Goal: Communication & Community: Answer question/provide support

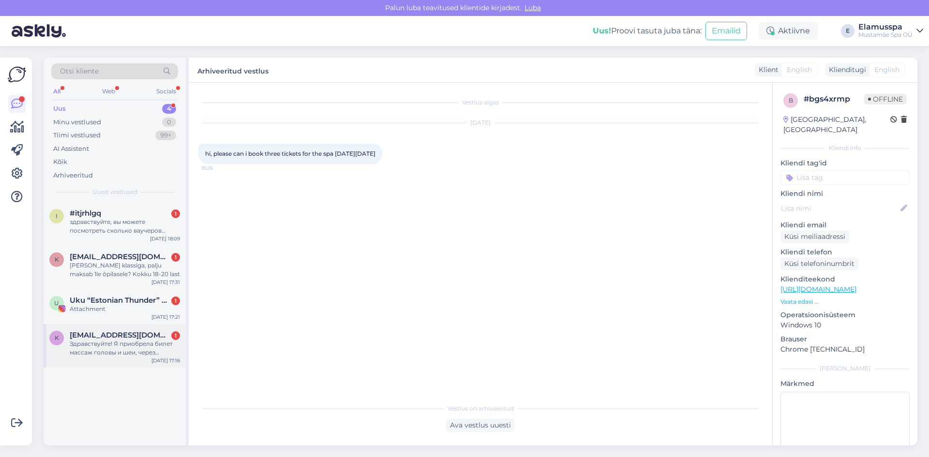
click at [106, 352] on div "Здравствуйте! Я приобрела билет массаж головы и шеи, через приложение Stebi.Хот…" at bounding box center [125, 348] width 110 height 17
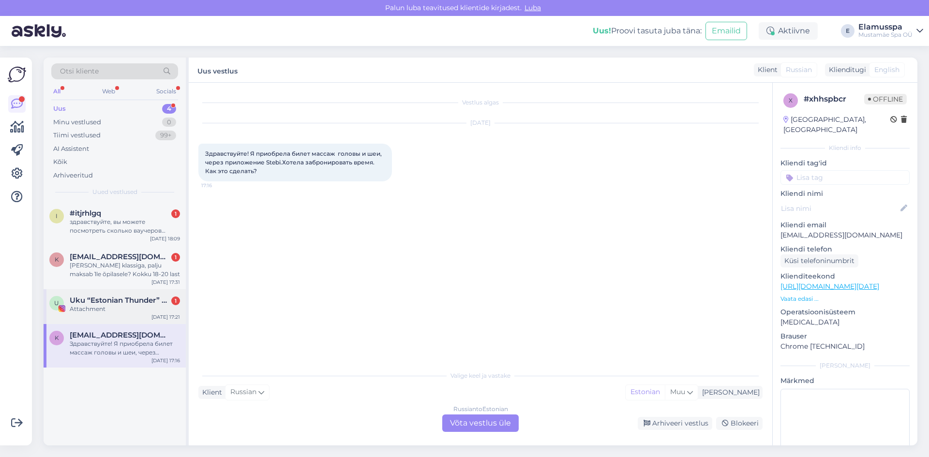
click at [107, 310] on div "Attachment" at bounding box center [125, 309] width 110 height 9
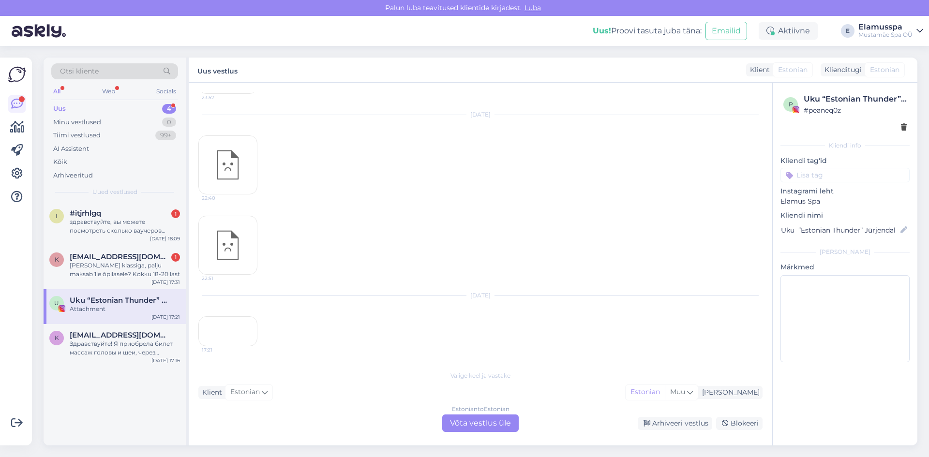
scroll to position [2341, 0]
click at [233, 316] on div "17:21" at bounding box center [227, 331] width 59 height 30
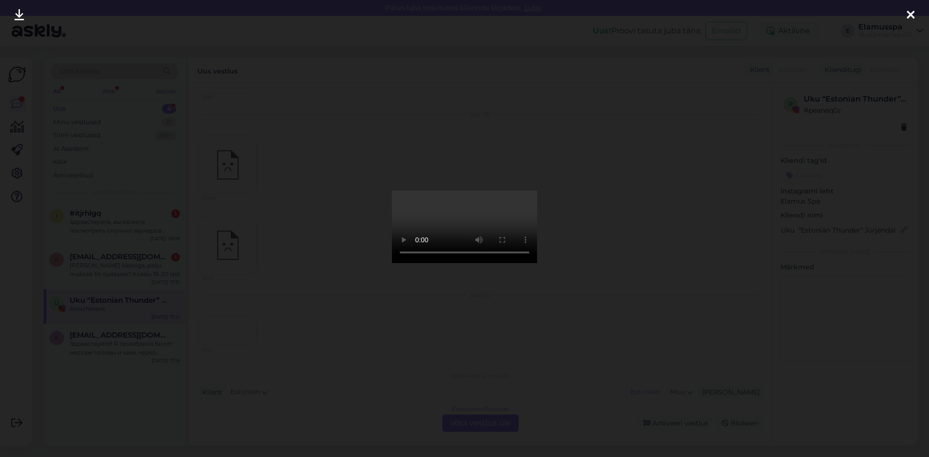
click at [616, 357] on div at bounding box center [464, 228] width 929 height 457
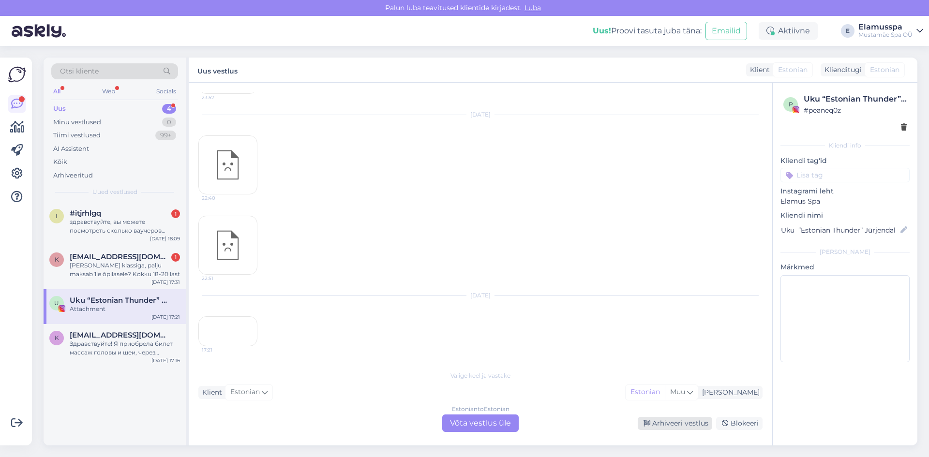
click at [665, 421] on div "Arhiveeri vestlus" at bounding box center [675, 423] width 75 height 13
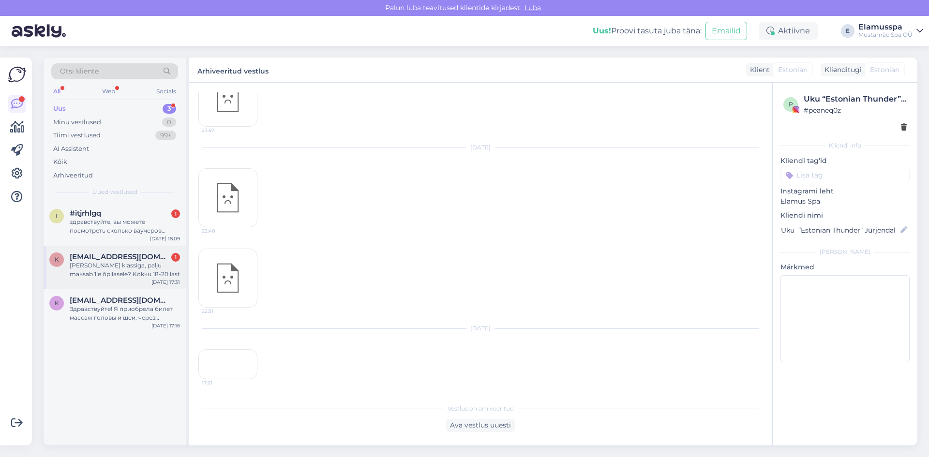
click at [123, 257] on span "[EMAIL_ADDRESS][DOMAIN_NAME]" at bounding box center [120, 257] width 101 height 9
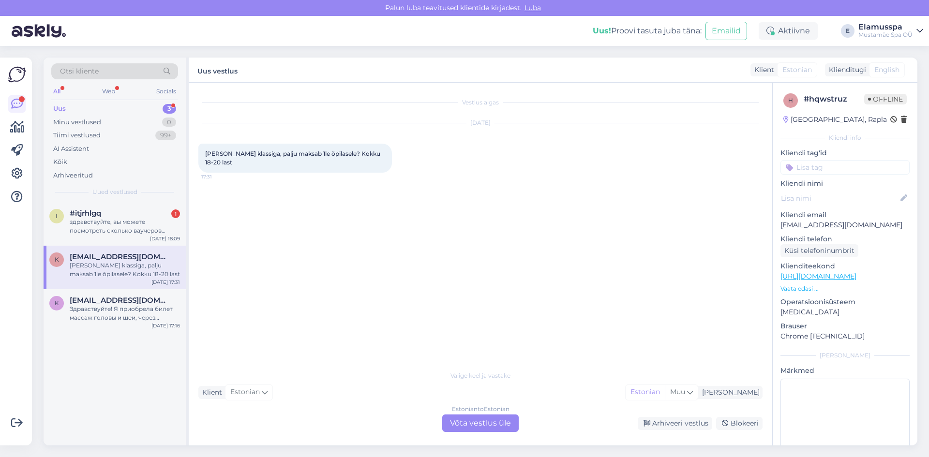
click at [465, 422] on div "Estonian to Estonian Võta vestlus üle" at bounding box center [480, 423] width 76 height 17
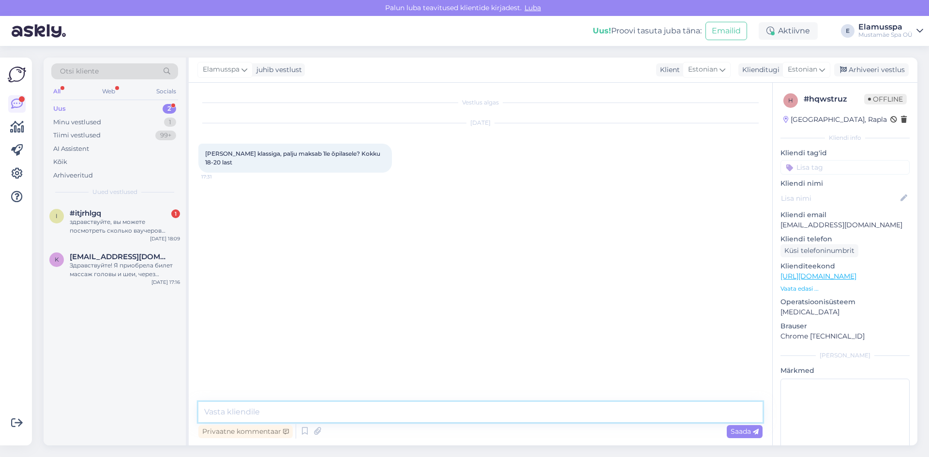
click at [308, 407] on textarea at bounding box center [480, 412] width 564 height 20
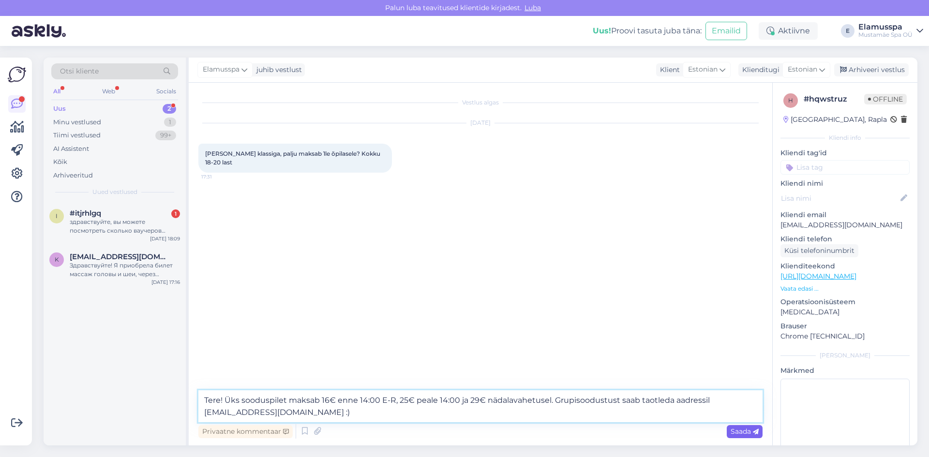
type textarea "Tere! Üks sooduspilet maksab 16€ enne 14:00 E-R, 25€ peale 14:00 ja 29€ nädalav…"
click at [758, 432] on icon at bounding box center [756, 432] width 6 height 6
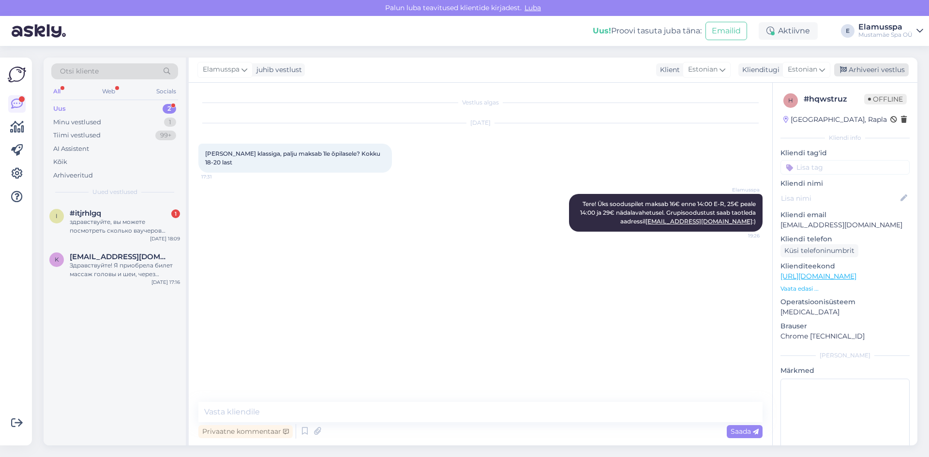
click at [887, 76] on div "Arhiveeri vestlus" at bounding box center [871, 69] width 75 height 13
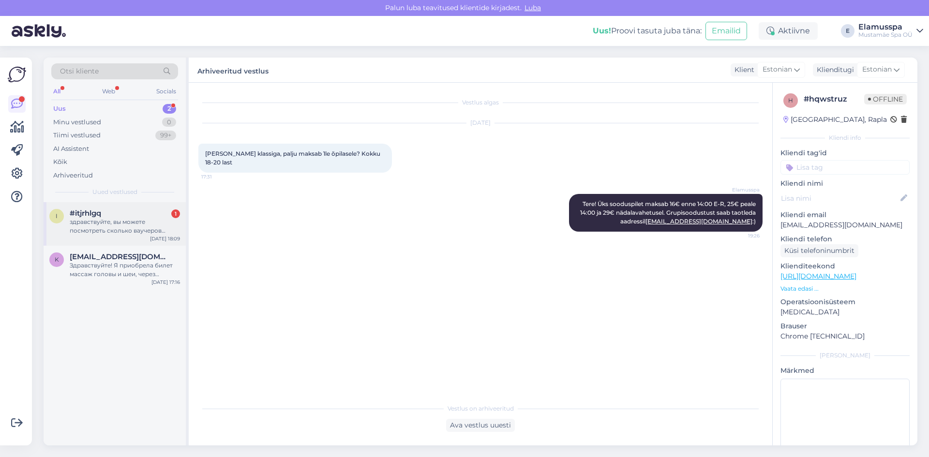
click at [110, 224] on div "здравствуйте, вы можете посмотреть сколько ваучеров осталось по личному коду ил…" at bounding box center [125, 226] width 110 height 17
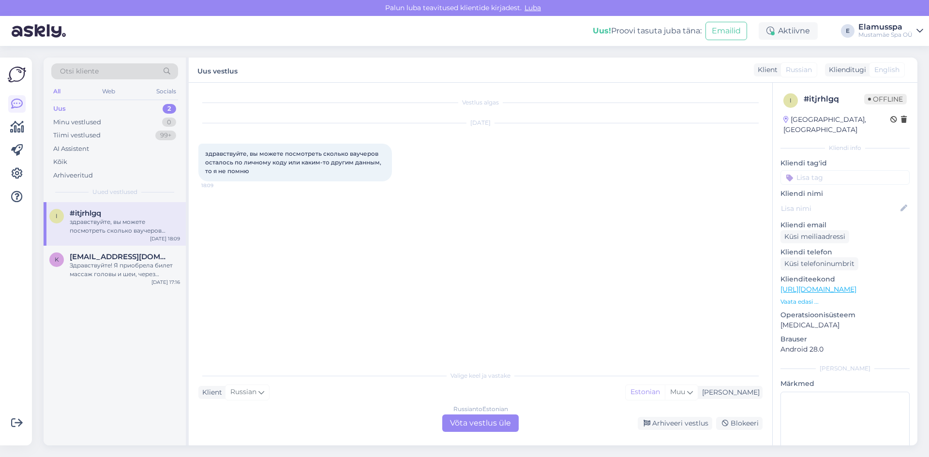
click at [466, 425] on div "Russian to Estonian Võta vestlus üle" at bounding box center [480, 423] width 76 height 17
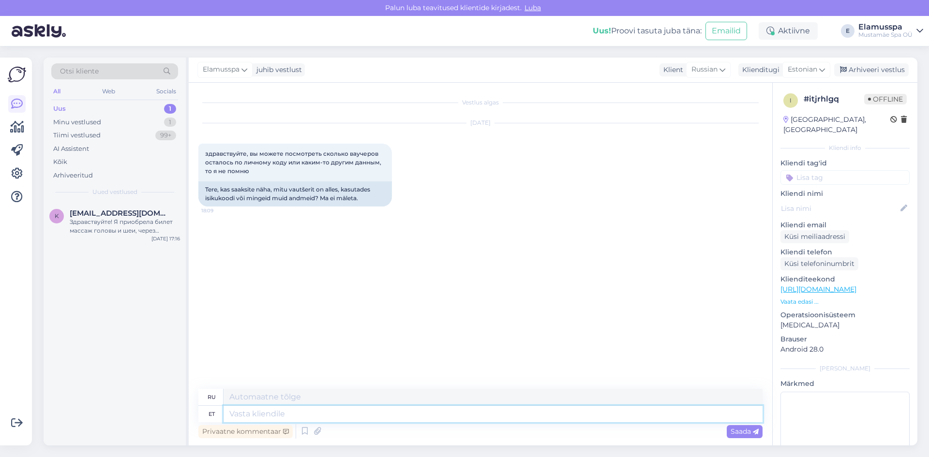
click at [288, 418] on textarea at bounding box center [493, 414] width 539 height 16
type textarea "[PERSON_NAME]"
type textarea "Здравствуйте"
type textarea "Привет"
type textarea "Здравствуйте,"
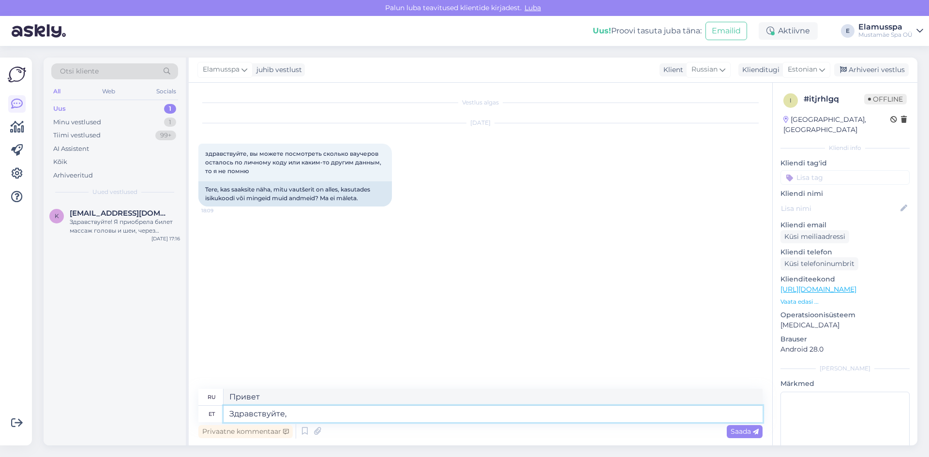
type textarea "Привет,"
type textarea "Здравствуйте, конечно!"
type textarea "Здравствуйте, конечно! П"
type textarea "Привет, конечно! П"
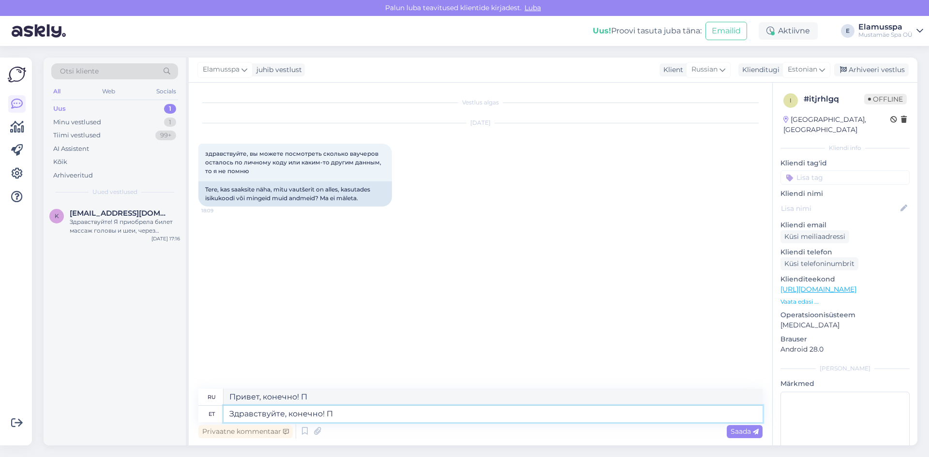
type textarea "Здравствуйте, конечно!"
type textarea "Здравствуйте, конечно! Напишите по"
type textarea "Привет, конечно! Пиши."
type textarea "Здравствуйте, конечно! Напишите пожалуйста"
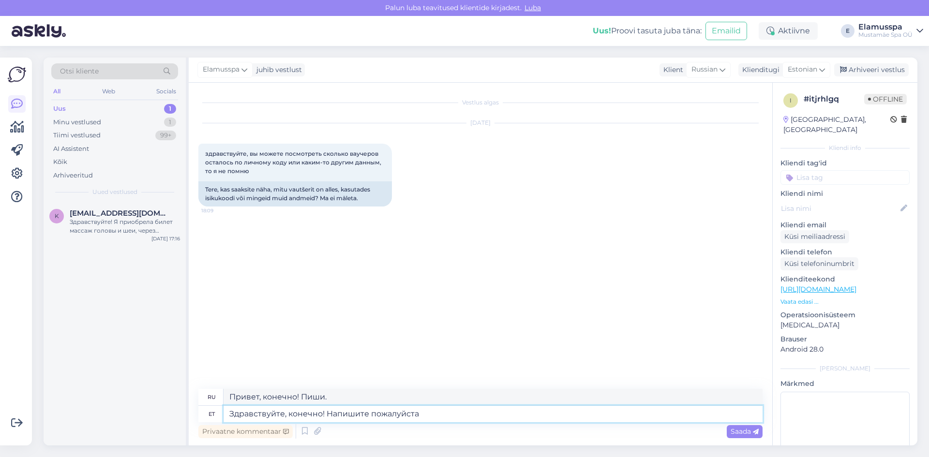
type textarea "Здравствуйте, конечно! Напишите, пожалуйста."
type textarea "Здравствуйте, конечно! Напишите пожалуйста ваш исикукод"
type textarea "Привет, конечно! Напишите пожалуйста ваш исикукод"
type textarea "Здравствуйте, конечно! Напишите пожалуйста ваш"
type textarea "Здравствуйте, конечно! Напишите, пожалуйста."
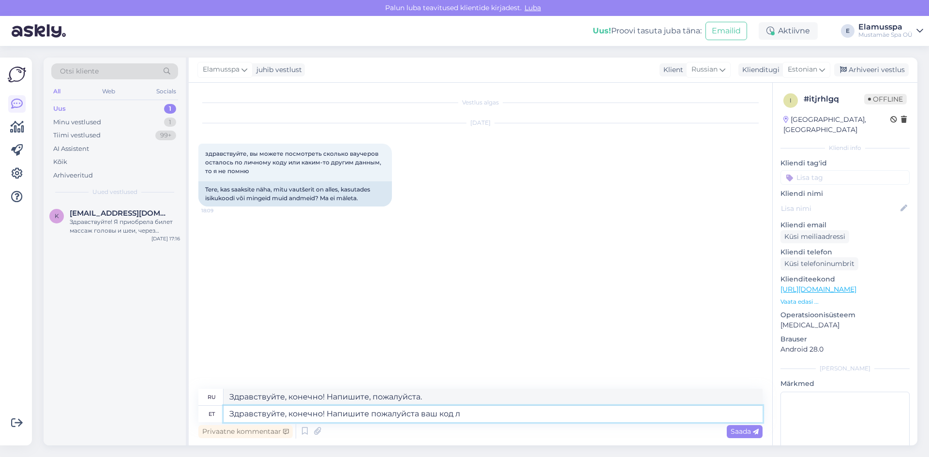
type textarea "Здравствуйте, конечно! Напишите пожалуйста ваш код ли"
type textarea "Здравствуйте, конечно! Напишите код, пожалуйста."
type textarea "Здравствуйте, конечно! Напишите пожалуйста ваш код личности!"
type textarea "Здравствуйте, конечно! Напишите, пожалуйста, ваш персональный код!"
type textarea "Здравствуйте, конечно! Напишите пожалуйста ваш код личности!"
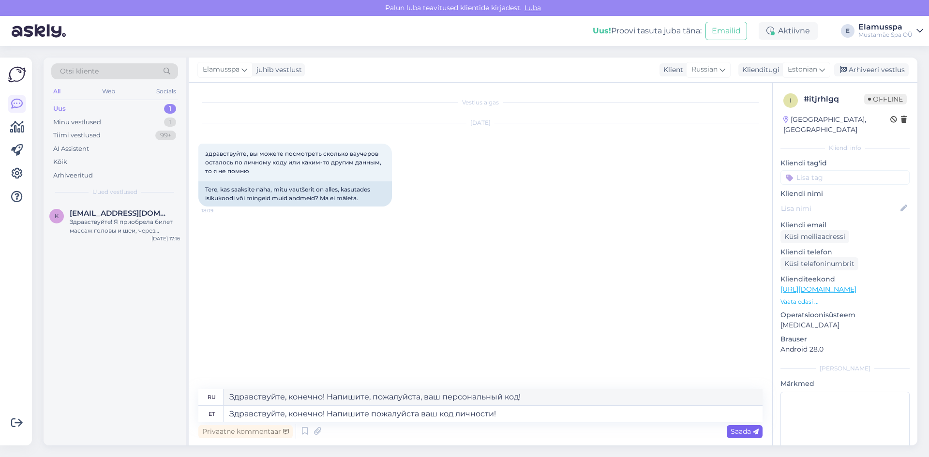
click at [736, 427] on span "Saada" at bounding box center [745, 431] width 28 height 9
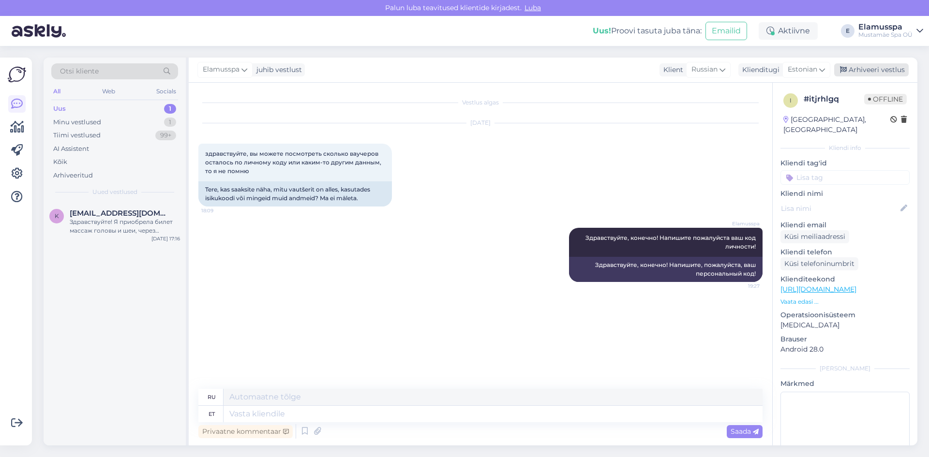
click at [861, 65] on div "Arhiveeri vestlus" at bounding box center [871, 69] width 75 height 13
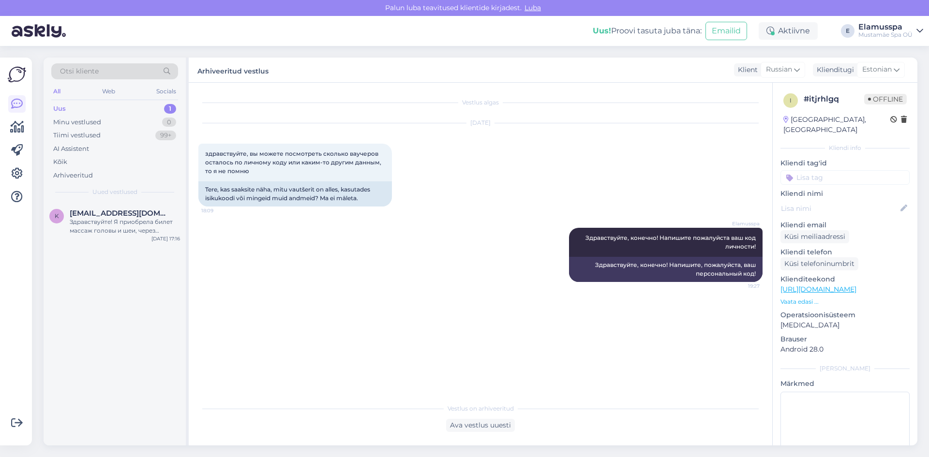
drag, startPoint x: 124, startPoint y: 223, endPoint x: 136, endPoint y: 247, distance: 27.5
click at [127, 231] on div "Здравствуйте! Я приобрела билет массаж головы и шеи, через приложение Stebi.Хот…" at bounding box center [125, 226] width 110 height 17
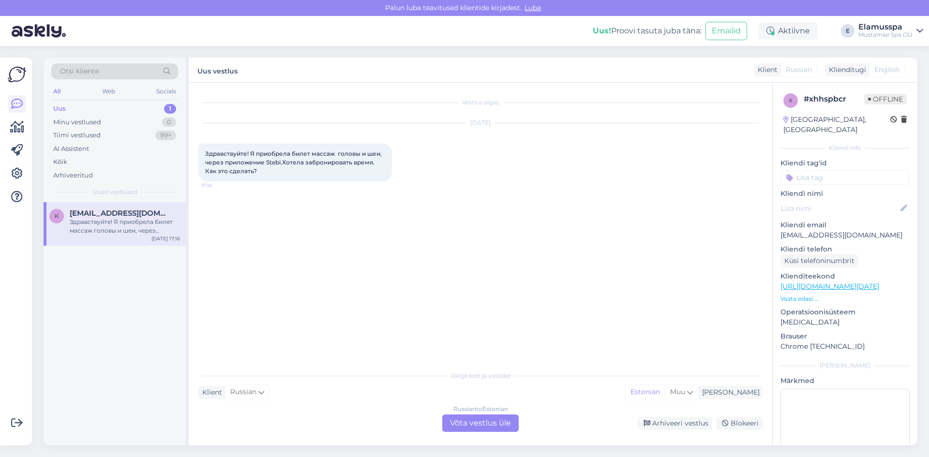
click at [500, 418] on div "Russian to Estonian Võta vestlus üle" at bounding box center [480, 423] width 76 height 17
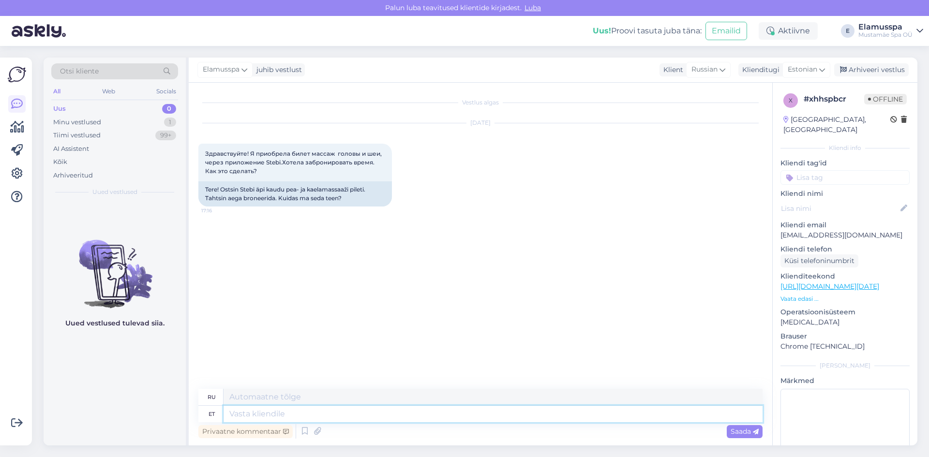
click at [343, 414] on textarea at bounding box center [493, 414] width 539 height 16
type textarea "Когда"
type textarea "Когда [PERSON_NAME]"
type textarea "Когда ты"
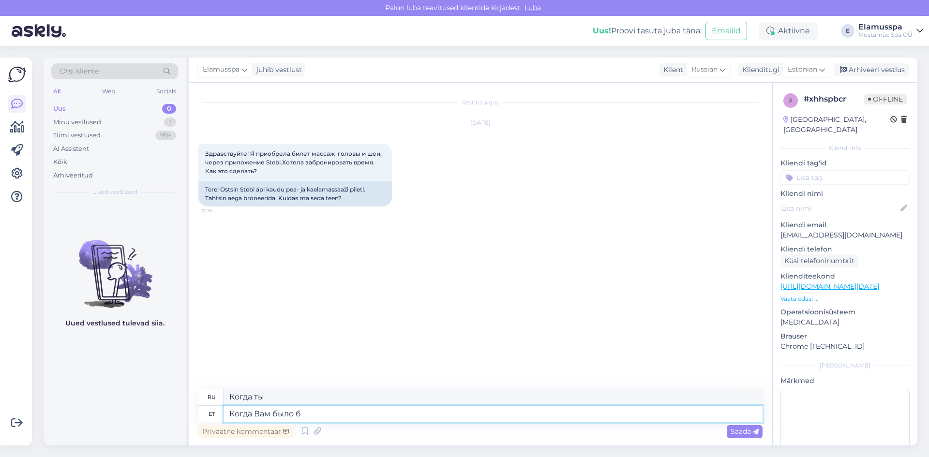
type textarea "Когда Вам было бы"
type textarea "Когда у тебя было"
type textarea "Когда Вам было бы о"
type textarea "Когда Вам было бы"
type textarea "Когда Вам было бы уд"
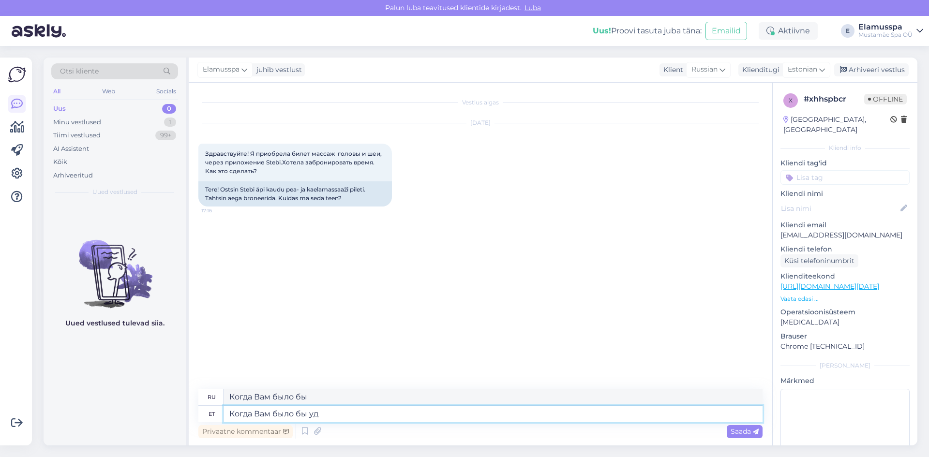
type textarea "Когда Вам было бы уд"
type textarea "Когда [PERSON_NAME] было бы удобно?"
type textarea "Когда вам будет удобно?"
type textarea "Когда [PERSON_NAME] было бы удобно? Какой день /"
type textarea "Когда вам будет комфортно? Какой день!"
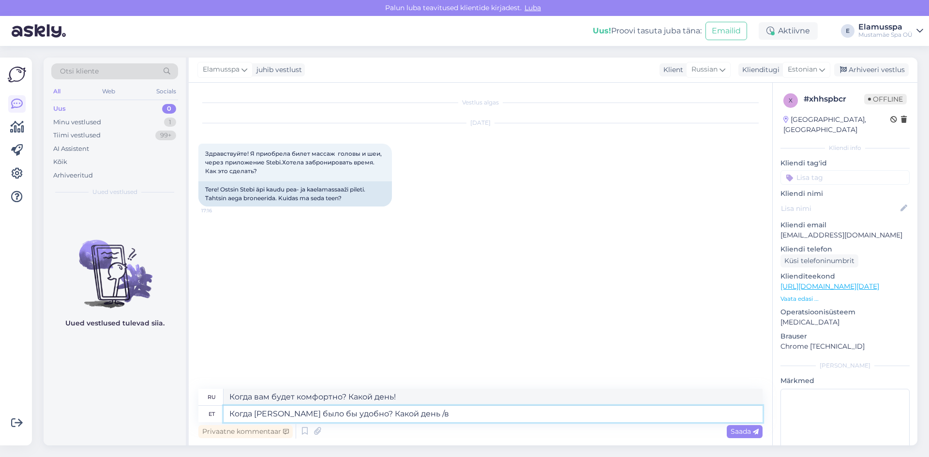
type textarea "Когда [PERSON_NAME] было бы удобно? Какой день /в"
type textarea "Когда вам будет удобно? Какой день /в"
type textarea "Когда [PERSON_NAME] было бы удобно? Какой день"
type textarea "Когда вам будет комфортно? Какой день!"
type textarea "Когда [PERSON_NAME] было бы удобно? Какой день и в"
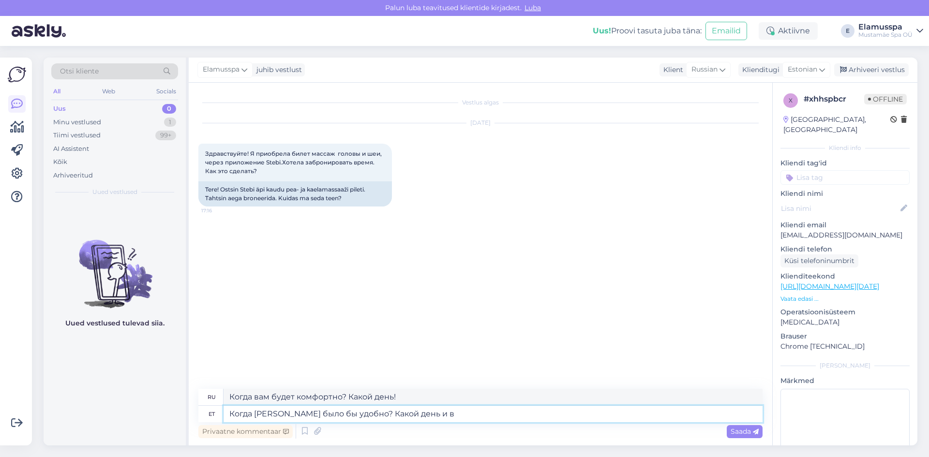
type textarea "Когда вам будет удобно? Какой день и"
type textarea "Когда [PERSON_NAME] было бы удобно? Какой день и время_"
type textarea "Когда вам будет удобно? Какой день и время_"
type textarea "Когда [PERSON_NAME] было бы удобно? Какой день и время?"
type textarea "Когда вам будет удобно? Какой день и время?"
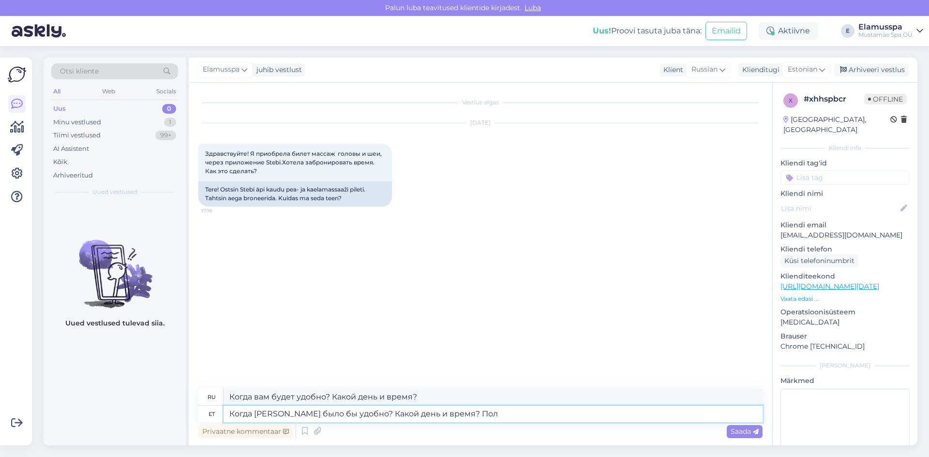
type textarea "Когда [PERSON_NAME] было бы удобно? Какой день и время? Пол"
type textarea "Когда вам будет удобно? Какой день и время? Пол"
type textarea "Когда [PERSON_NAME] было бы удобно? Какой день и время?"
type textarea "Когда вам будет удобно? Какой день и время?"
type textarea "Когда [PERSON_NAME] было бы удобно? Какой день и время? играет [PERSON_NAME]"
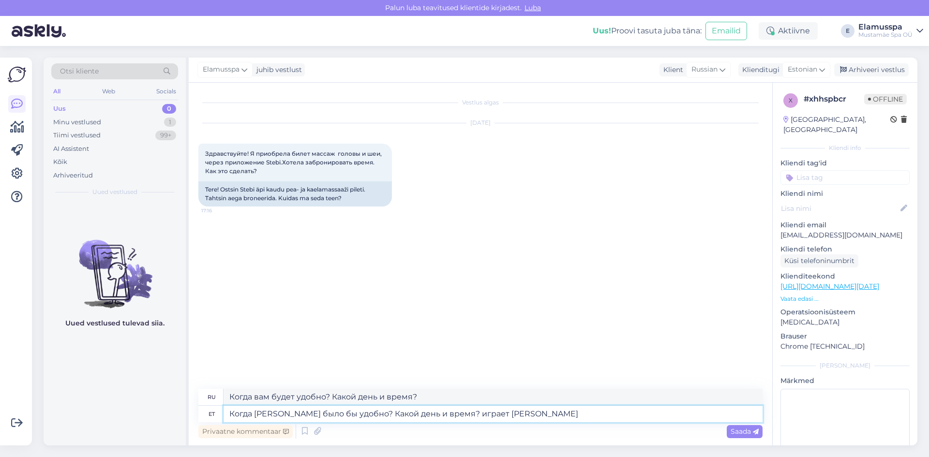
type textarea "Когда вам будет удобно? Какой день и время? играет"
type textarea "Когда [PERSON_NAME] было бы удобно? Какой день и время? играет ли"
type textarea "Когда вам будет удобно? Какой день и время? играй ли"
type textarea "Когда [PERSON_NAME] было бы удобно? Какой день и время? играет ли роль"
type textarea "Когда вам будет удобно? Какой день и время? играет роль"
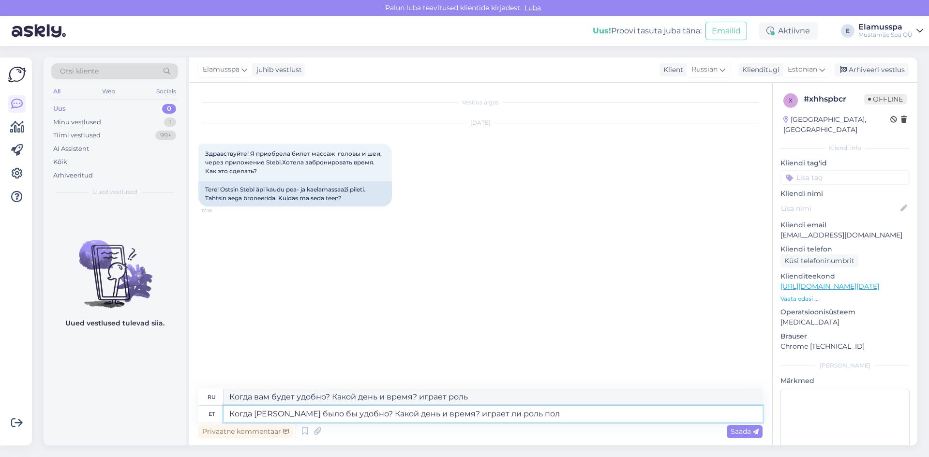
type textarea "Когда [PERSON_NAME] было бы удобно? Какой день и время? играет ли роль пол"
type textarea "Когда вам будет удобно? Какой день и время? играет [PERSON_NAME] пол"
type textarea "Когда [PERSON_NAME] было бы удобно? Какой день и время? играет ли роль [PERSON_…"
type textarea "Когда вам будет удобно? Какой день и время? играет ли роль [PERSON_NAME]?"
type textarea "Когда [PERSON_NAME] было бы удобно? Какой день и время? Играет ли роль пол масс…"
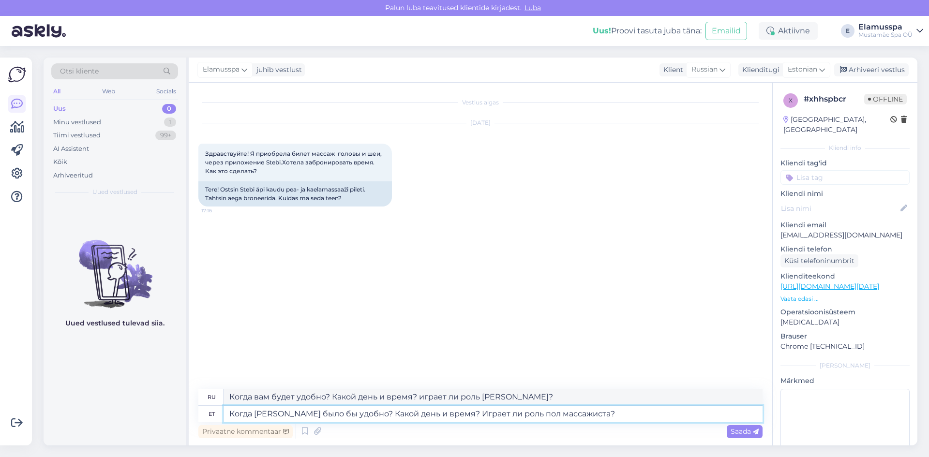
type textarea "Когда вам будет удобно? Какой день и время? Играет ли ролл пол массажиста?"
type textarea "Когда [PERSON_NAME] было бы удобно? Какой день и время? Играет ли роль пол масс…"
click at [736, 434] on span "Saada" at bounding box center [745, 431] width 28 height 9
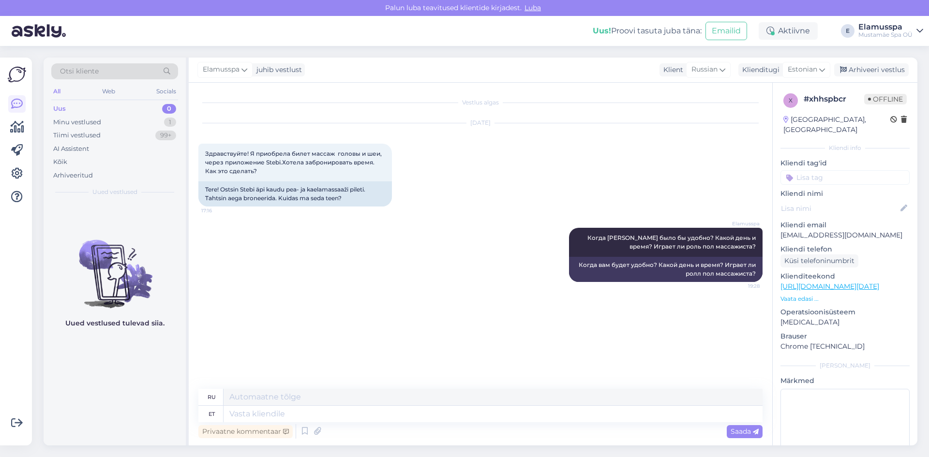
drag, startPoint x: 872, startPoint y: 69, endPoint x: 745, endPoint y: 95, distance: 129.4
click at [872, 69] on div "Arhiveeri vestlus" at bounding box center [871, 69] width 75 height 13
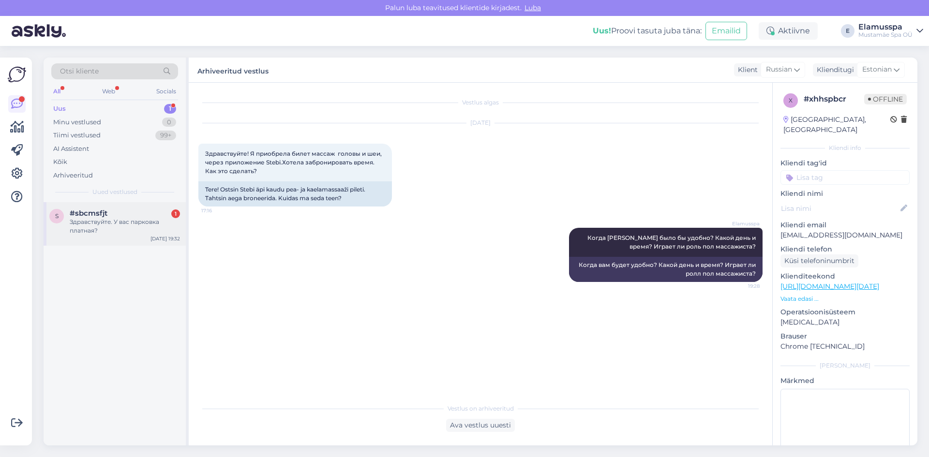
click at [102, 218] on div "Здравствуйте. У вас парковка платная?" at bounding box center [125, 226] width 110 height 17
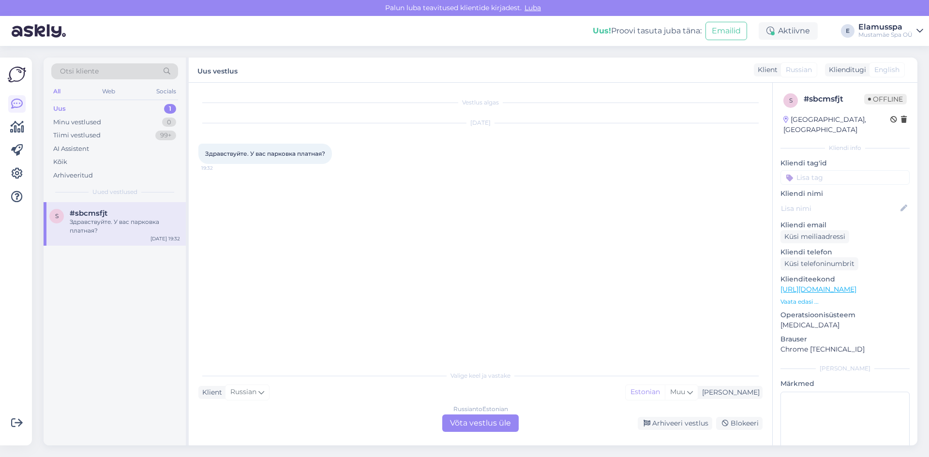
click at [499, 430] on div "Russian to Estonian Võta vestlus üle" at bounding box center [480, 423] width 76 height 17
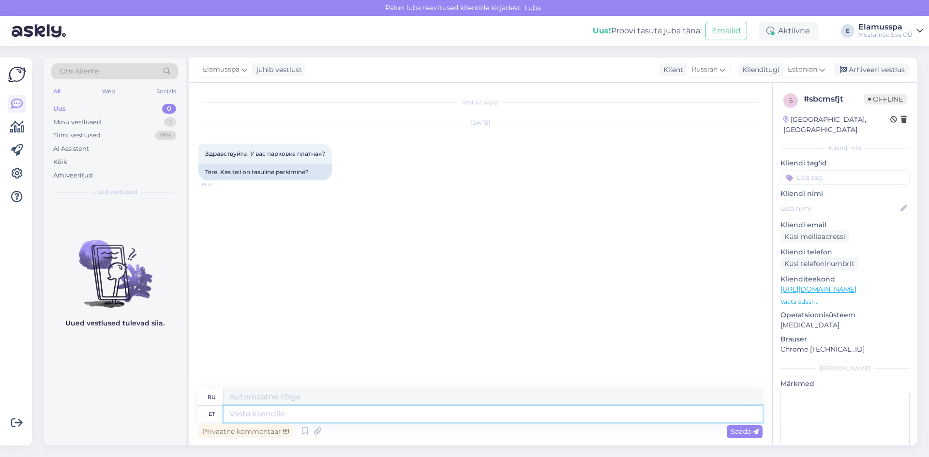
click at [536, 406] on textarea at bounding box center [493, 414] width 539 height 16
type textarea "[PERSON_NAME]"
type textarea "Tere!"
type textarea "Привет!"
type textarea "Tere! Meie"
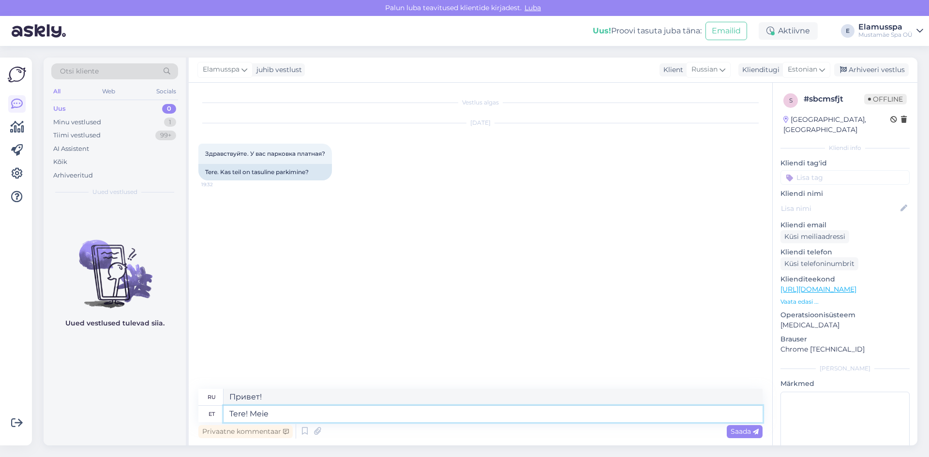
type textarea "Привет! Мы"
type textarea "Tere! Meie maja ees"
type textarea "Привет! Перед нашим домом"
type textarea "Tere! Meie maja ees [PERSON_NAME]"
type textarea "Привет! Перед нашим домом, [PERSON_NAME]"
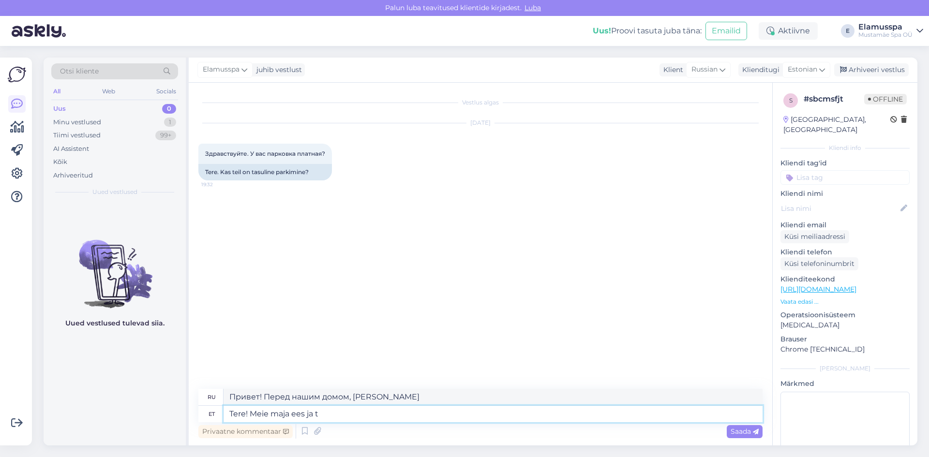
type textarea "Tere! Meie maja ees ja ta"
type textarea "Привет! Перед нашим домом и"
type textarea "Tere! Meie maja ees ja taga o"
type textarea "Привет! Перед нашим домом и за ним"
type textarea "Tere! Meie maja ees ja taga on"
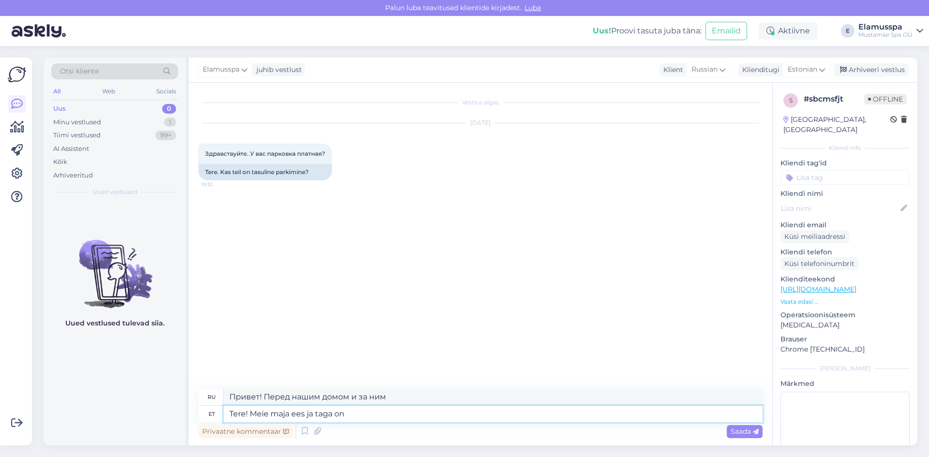
type textarea "Привет! Перед нашим домом и за ним есть"
type textarea "Tere! Meie maja ees ja taga on erapark"
type textarea "Здравствуйте! Перед нашим домом и за ним есть частный парк."
type textarea "Tere! Meie maja ees ja taga on eraparkla"
type textarea "Здравствуйте! Перед домом и за ним есть частная парковка."
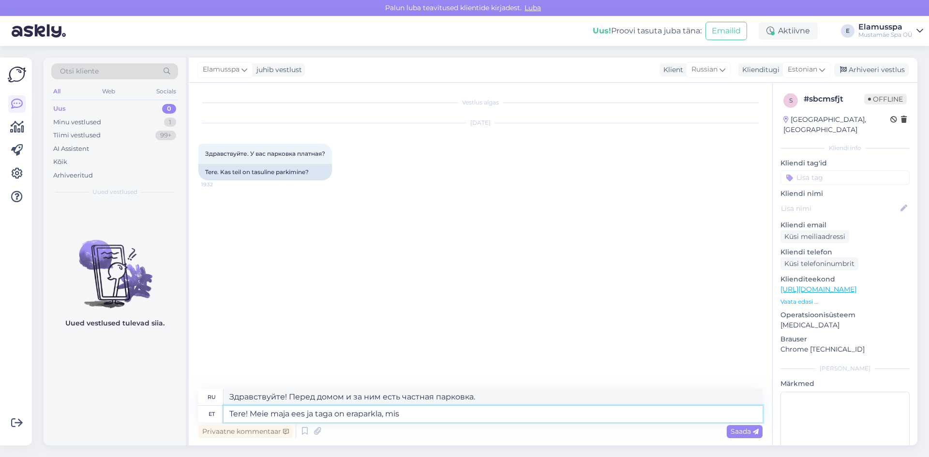
type textarea "Tere! Meie maja ees ja taga on eraparkla, mis"
type textarea "Здравствуйте! Перед нашим домом и за ним есть частная парковка."
type textarea "Tere! Meie maja ees ja taga on eraparkla, mis on külalistee"
type textarea "Здравствуйте! Перед домом и за ним есть частная парковка, которая также являетс…"
type textarea "Tere! Meie maja ees ja taga on eraparkla, mis on külalistele"
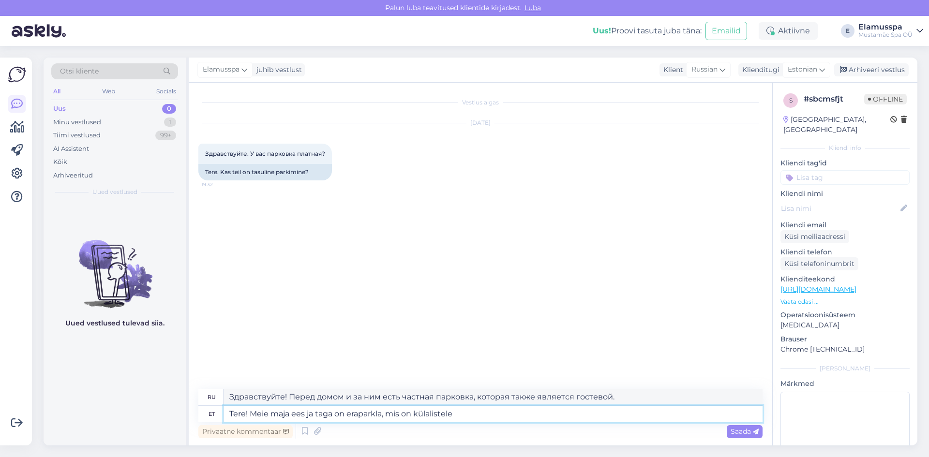
type textarea "Здравствуйте! Перед домом и за ним есть частная парковка, доступная для гостей."
type textarea "Tere! Meie maja ees ja taga on eraparkla, mis on külalistele [GEOGRAPHIC_DATA]."
type textarea "Здравствуйте! Перед домом и за ним есть частная парковка, бесплатная для гостей."
type textarea "Tere! Meie maja ees ja taga on eraparkla, mis on külalistele [GEOGRAPHIC_DATA].…"
type textarea "Здравствуйте! Перед домом и за ним есть частная парковка, которая предоставляет…"
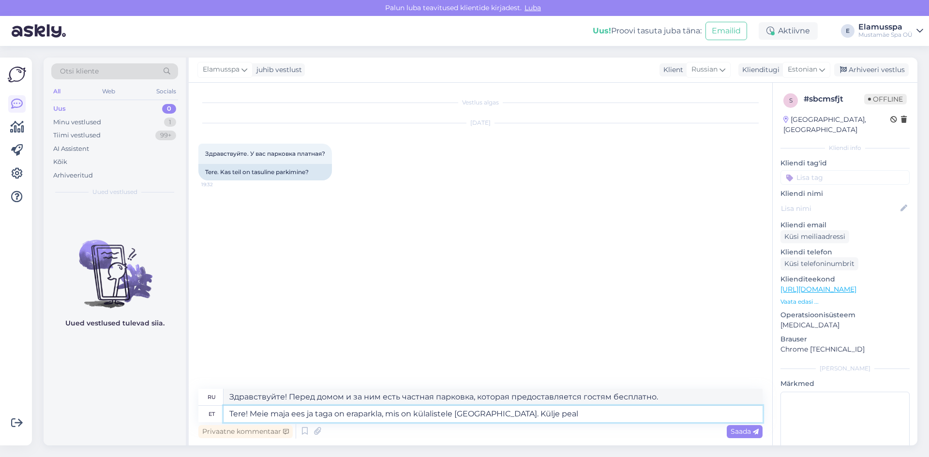
type textarea "Tere! Meie maja ees ja taga on eraparkla, mis on külalistele [GEOGRAPHIC_DATA].…"
type textarea "Здравствуйте! Перед домом и за ним есть частная парковка, бесплатная для гостей…"
type textarea "Tere! Meie maja ees ja taga on eraparkla, mis on külalistele [GEOGRAPHIC_DATA].…"
type textarea "Здравствуйте! Перед домом и за ним есть частная парковка, бесплатная для гостей…"
type textarea "Tere! Meie maja ees ja taga on eraparkla, mis on külalistele [GEOGRAPHIC_DATA].…"
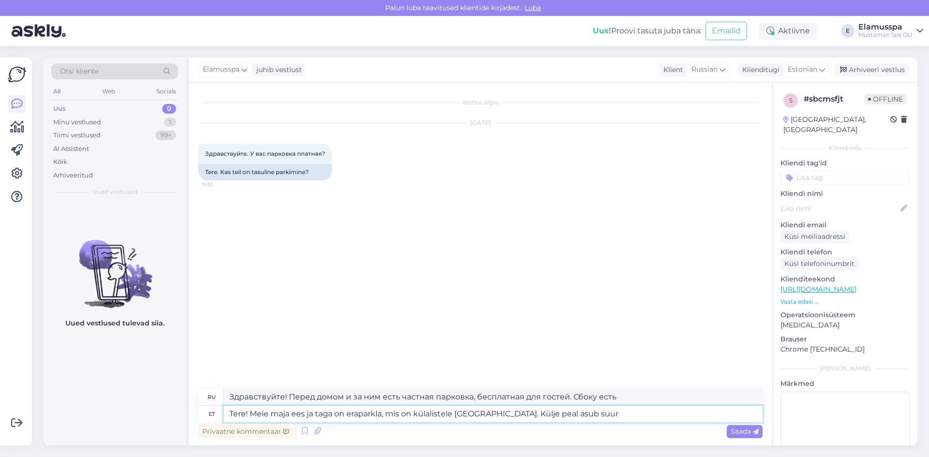
type textarea "Здравствуйте! Перед домом и за ним есть частная парковка, бесплатная для гостей…"
type textarea "Tere! Meie maja ees ja taga on eraparkla, mis on külalistele [GEOGRAPHIC_DATA].…"
type textarea "Здравствуйте! Перед домом и за ним есть частная парковка, бесплатная для гостей…"
type textarea "Tere! Meie maja ees ja taga on eraparkla, mis on külalistele [GEOGRAPHIC_DATA].…"
click at [743, 434] on span "Saada" at bounding box center [745, 431] width 28 height 9
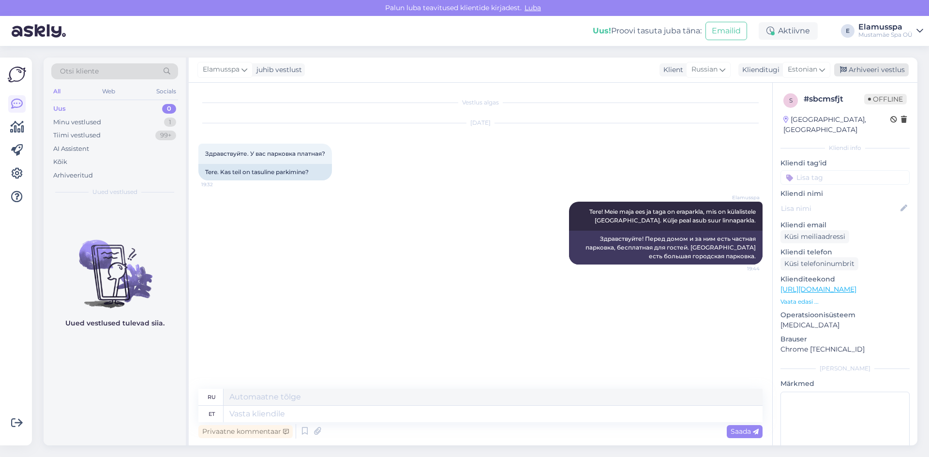
click at [854, 72] on div "Arhiveeri vestlus" at bounding box center [871, 69] width 75 height 13
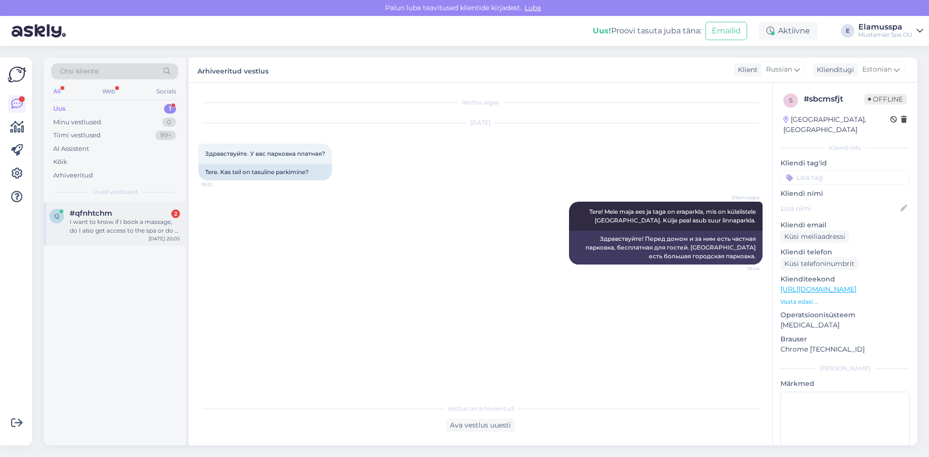
click at [155, 207] on div "q #qfnhtchm 2 I want to know if I book a massage, do I also get access to the s…" at bounding box center [115, 224] width 142 height 44
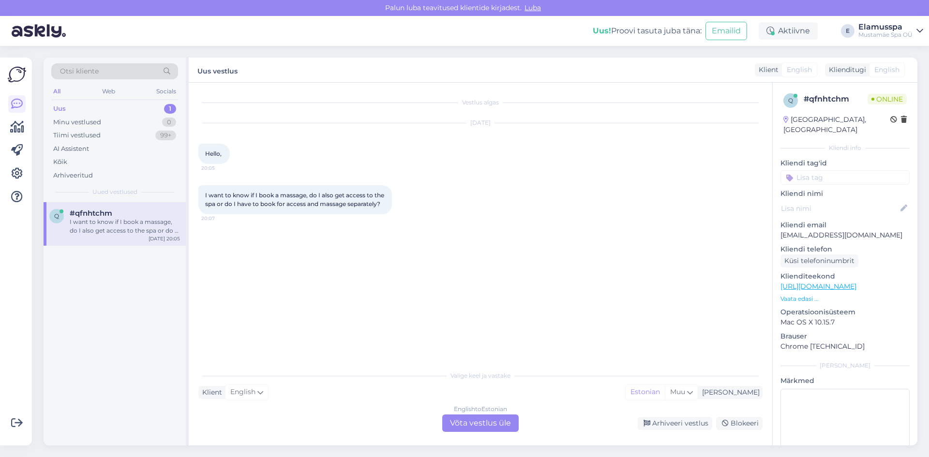
click at [458, 413] on div "English to Estonian" at bounding box center [480, 409] width 53 height 9
click at [460, 423] on div "English to Estonian Võta vestlus üle" at bounding box center [480, 423] width 76 height 17
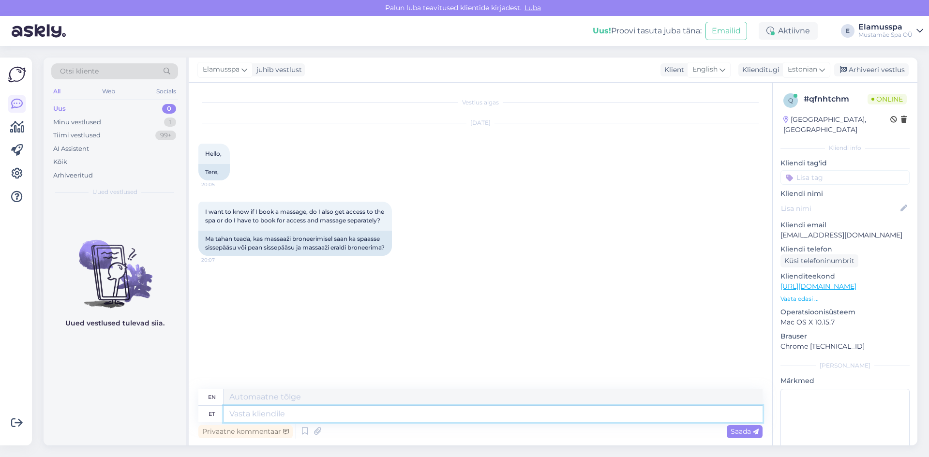
click at [436, 415] on textarea at bounding box center [493, 414] width 539 height 16
type textarea "Good"
type textarea "Good evening"
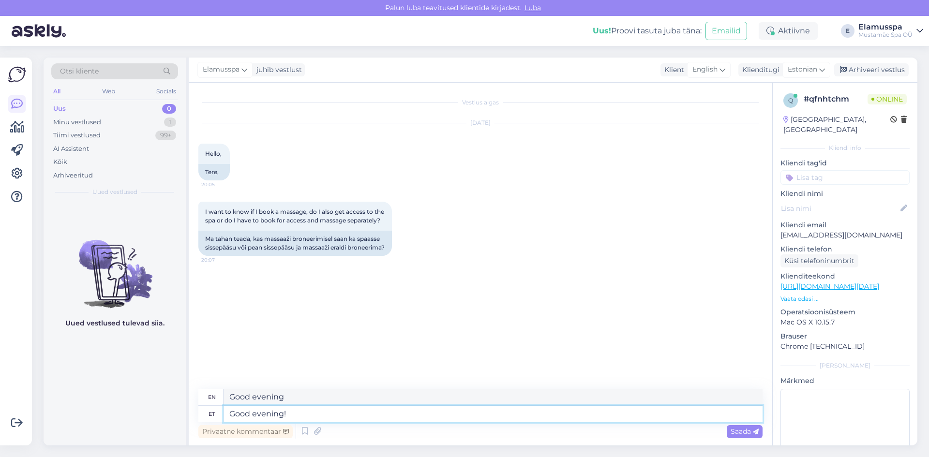
type textarea "Good evening!"
type textarea "Good evening! If y"
type textarea "Good evening! If"
type textarea "Good evening! If you v"
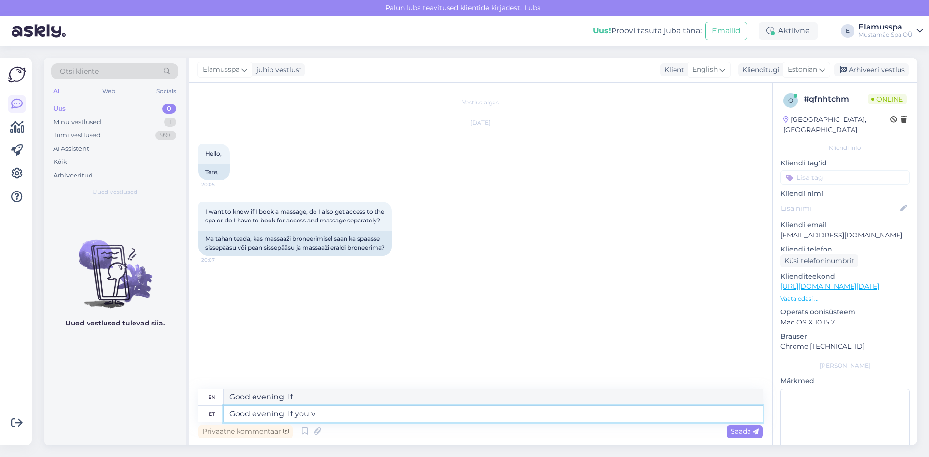
type textarea "Good evening! If you"
type textarea "Good evening! If you book"
type textarea "Good evening! If you book a"
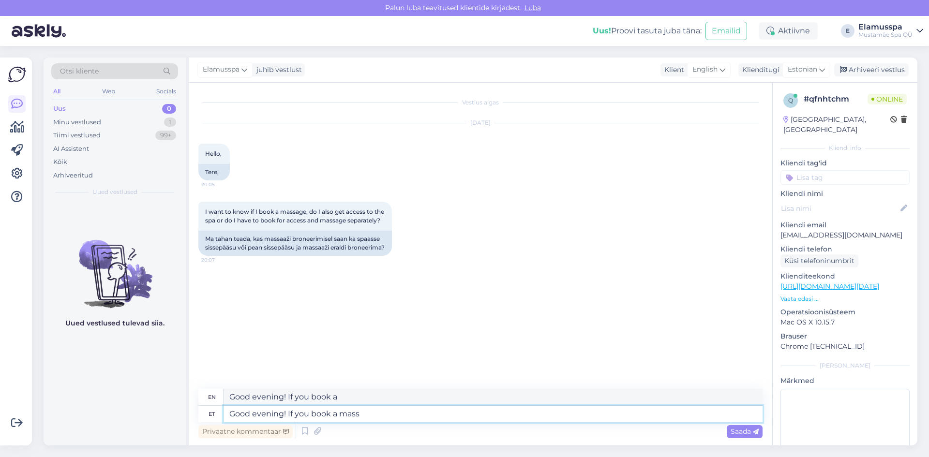
type textarea "Good evening! If you book a massa"
type textarea "Good evening! If you book a ma"
type textarea "Good evening! If you book a massage"
type textarea "Good evening! If you book a massage that"
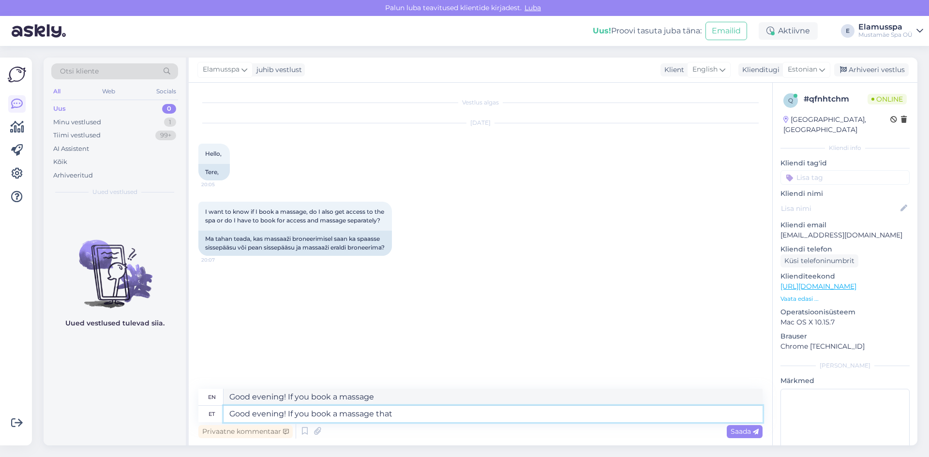
type textarea "Good evening! If you book a massage that"
type textarea "Good evening! If you book a massage that is"
type textarea "Good evening! If you book a massage that is 45 m"
type textarea "Good evening! If you book a massage that is 45"
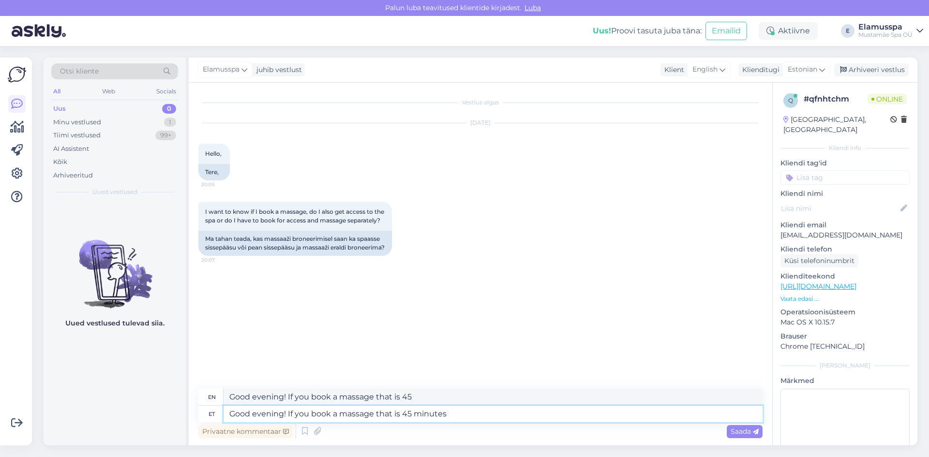
type textarea "Good evening! If you book a massage that is 45 minutes"
type textarea "Good evening! If you book a massage that is 45 minutes or l"
type textarea "Good evening! If you book a massage that is 45 minutes or longer,"
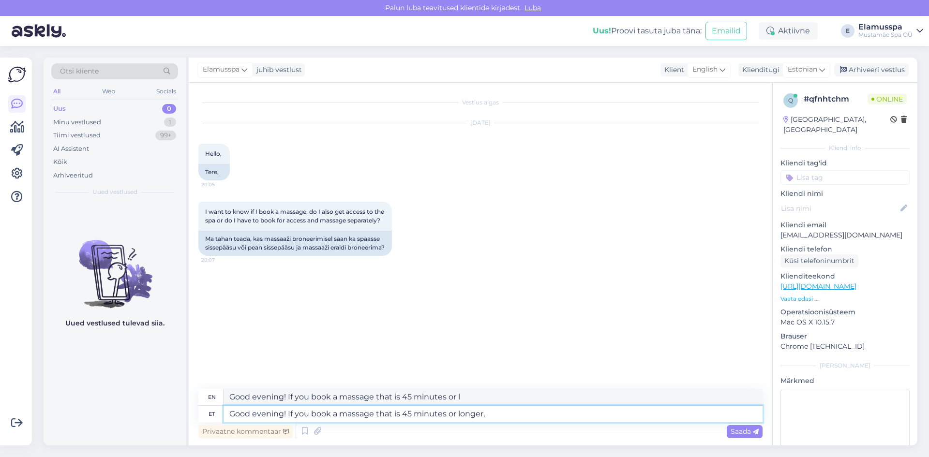
type textarea "Good evening! If you book a massage that is 45 minutes or longer,"
type textarea "Good evening! If you book a massage that is 45 minutes or longer, the spa"
type textarea "Good evening! If you book a massage that is 45 minutes or longer, the"
type textarea "Good evening! If you book a massage that is 45 minutes or longer, the spa"
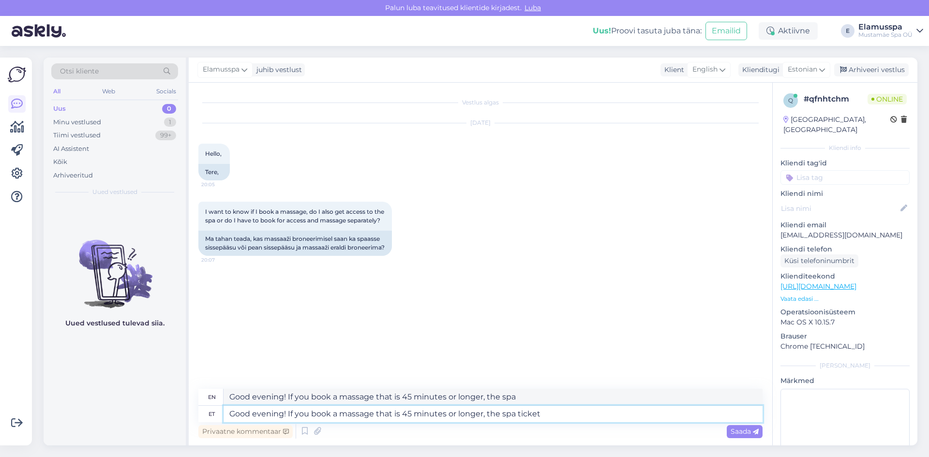
type textarea "Good evening! If you book a massage that is 45 minutes or longer, the spa ticket"
type textarea "Good evening! If you book a massage that is 45 minutes or longer, the spa ticke…"
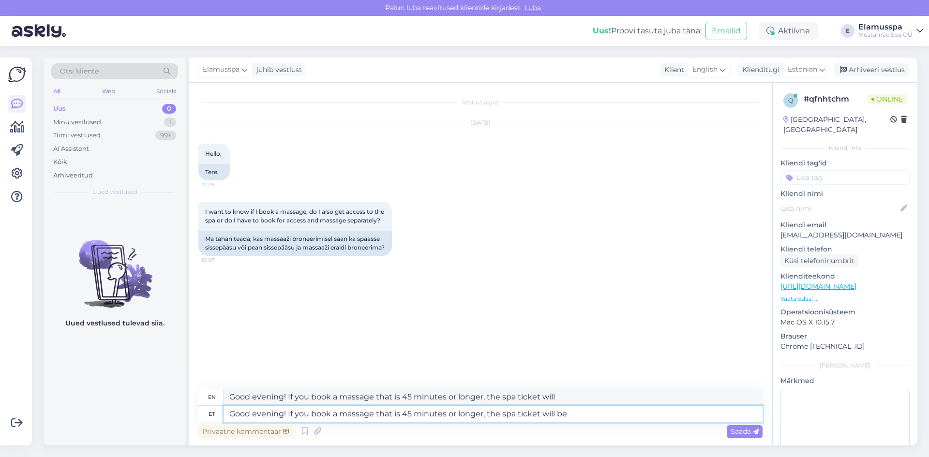
type textarea "Good evening! If you book a massage that is 45 minutes or longer, the spa ticke…"
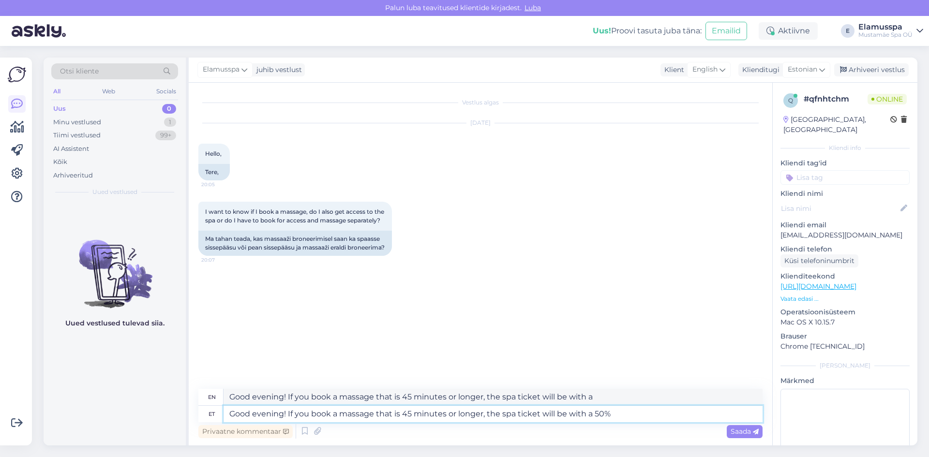
type textarea "Good evening! If you book a massage that is 45 minutes or longer, the spa ticke…"
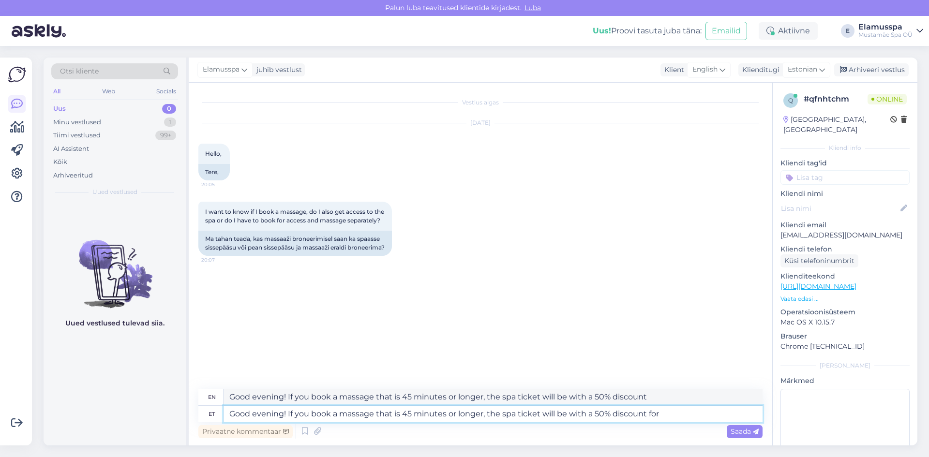
type textarea "Good evening! If you book a massage that is 45 minutes or longer, the spa ticke…"
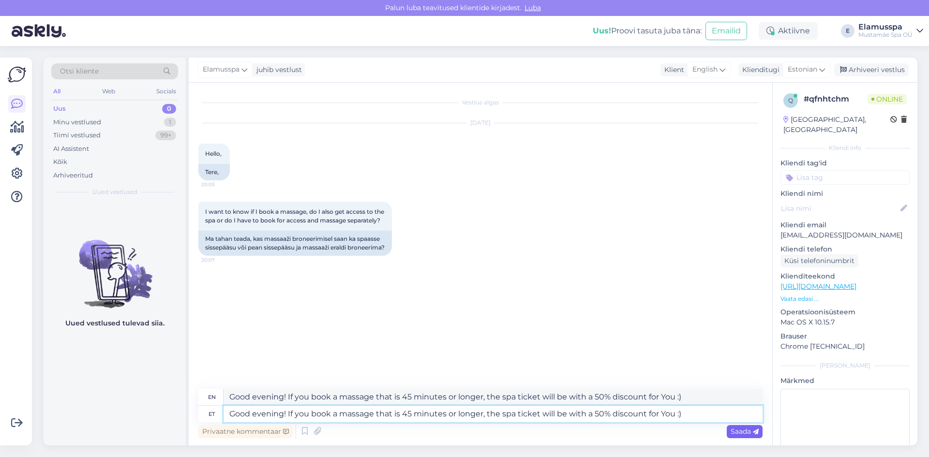
type textarea "Good evening! If you book a massage that is 45 minutes or longer, the spa ticke…"
click at [743, 433] on span "Saada" at bounding box center [745, 431] width 28 height 9
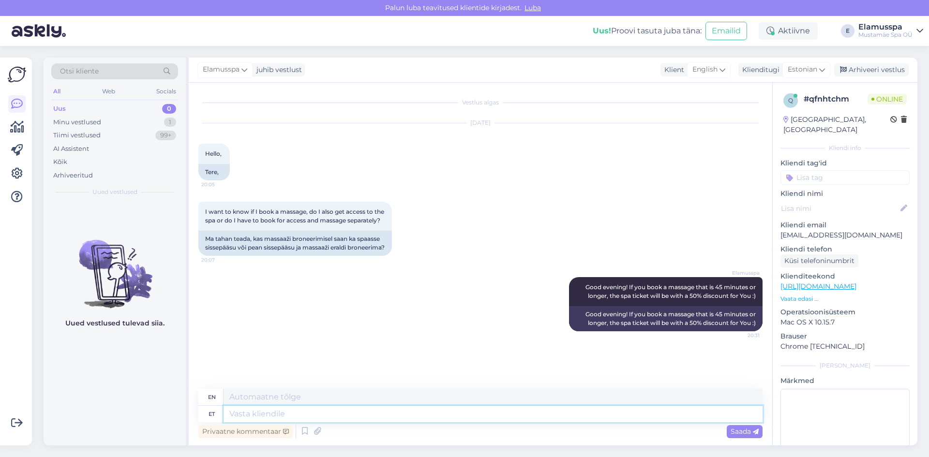
click at [420, 416] on textarea at bounding box center [493, 414] width 539 height 16
type textarea "However, it"
type textarea "However,"
type textarea "However, it"
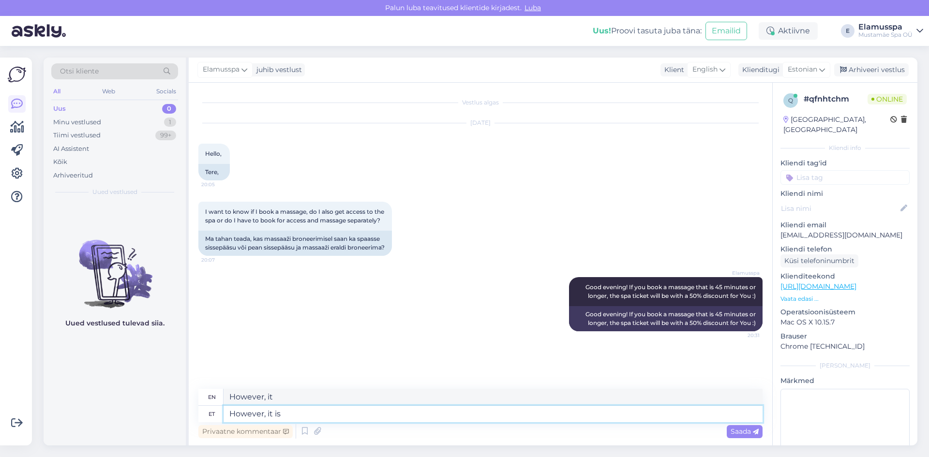
type textarea "However, it is"
type textarea "However, it"
type textarea "However, t"
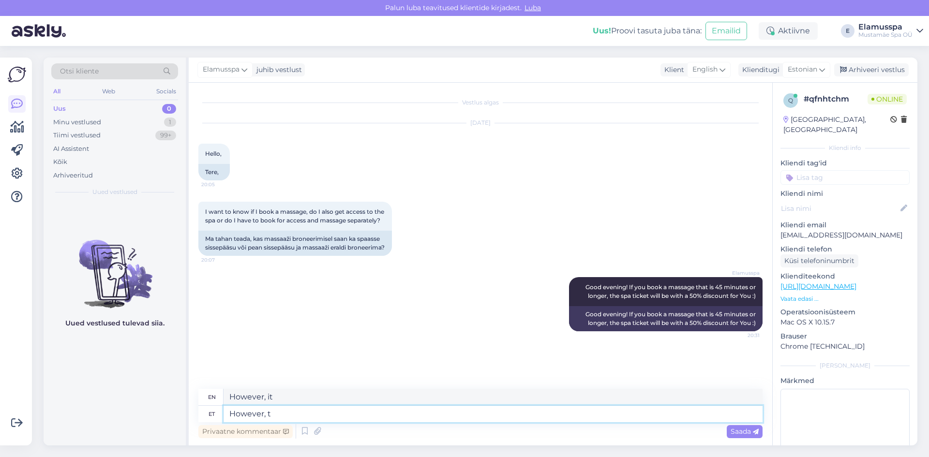
type textarea "However,"
type textarea "However, the"
type textarea "However, the spa"
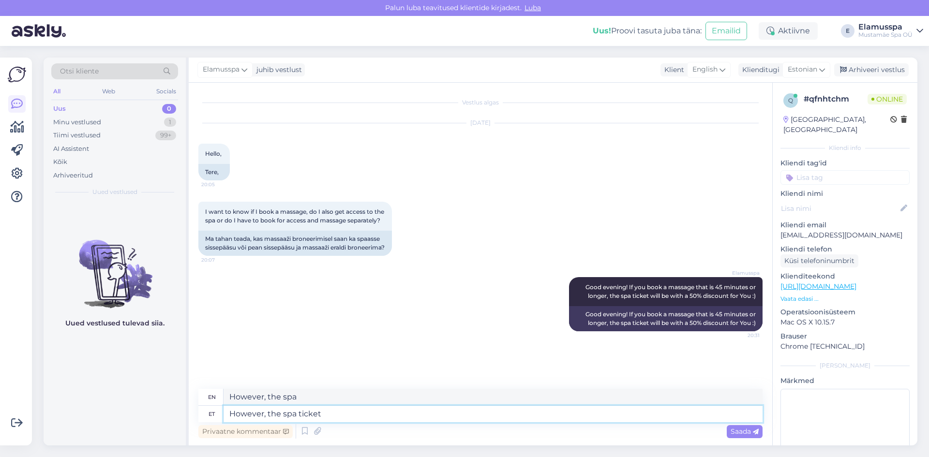
type textarea "However, the spa ticket"
type textarea "However, the spa ticket is n"
type textarea "However, the spa ticket is"
type textarea "However, the spa ticket is not"
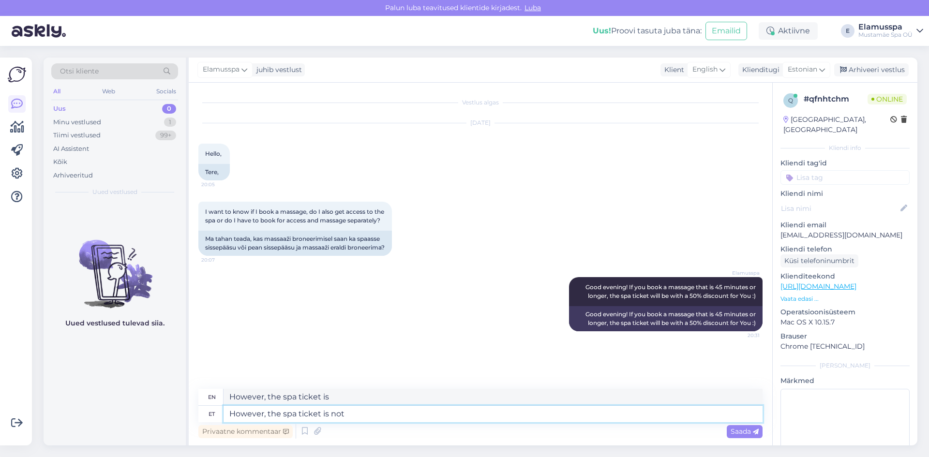
type textarea "However, the spa ticket is not"
type textarea "However, the spa ticket is not necessary,"
type textarea "However, the spa ticket is not necessary, Yuo"
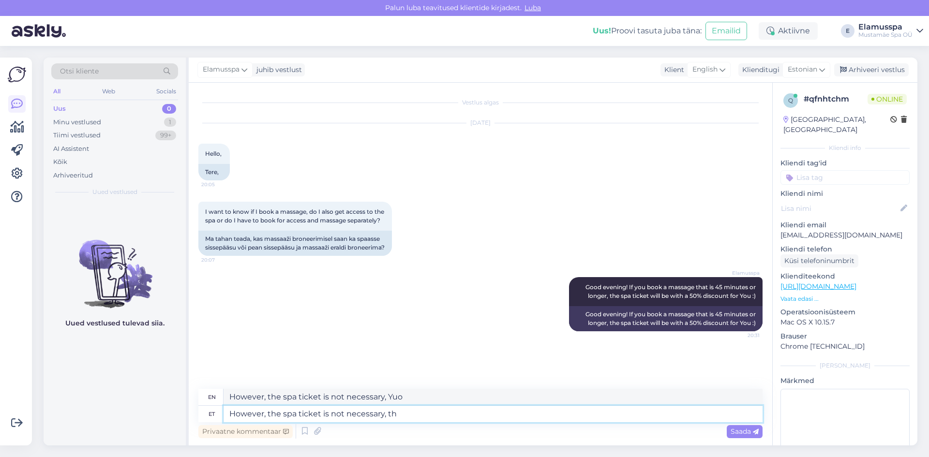
type textarea "However, the spa ticket is not necessary, the"
type textarea "However, the spa ticket is not necessary,"
type textarea "However, the spa ticket is not necessary, the"
type textarea "However, the spa ticket is not necessary, there"
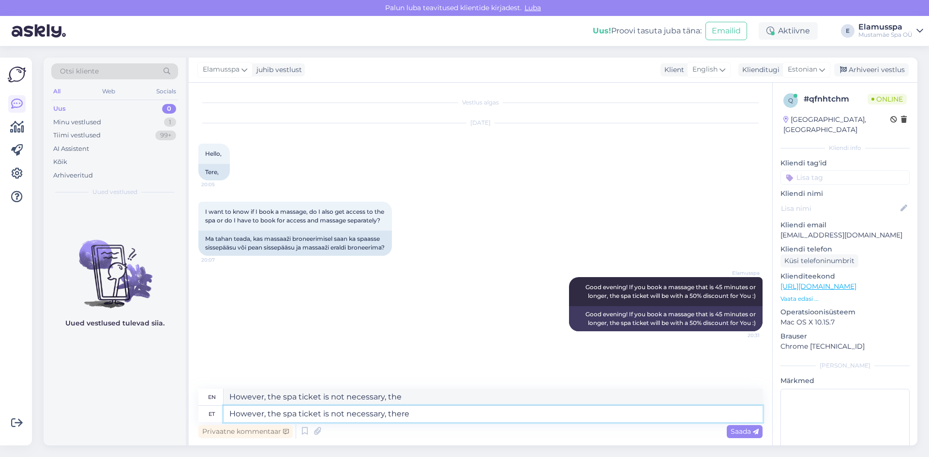
type textarea "However, the spa ticket is not necessary, there"
type textarea "However, the spa ticket is not necessary, there is a"
type textarea "However, the spa ticket is not necessary, there is an"
click at [732, 429] on span "Saada" at bounding box center [745, 431] width 28 height 9
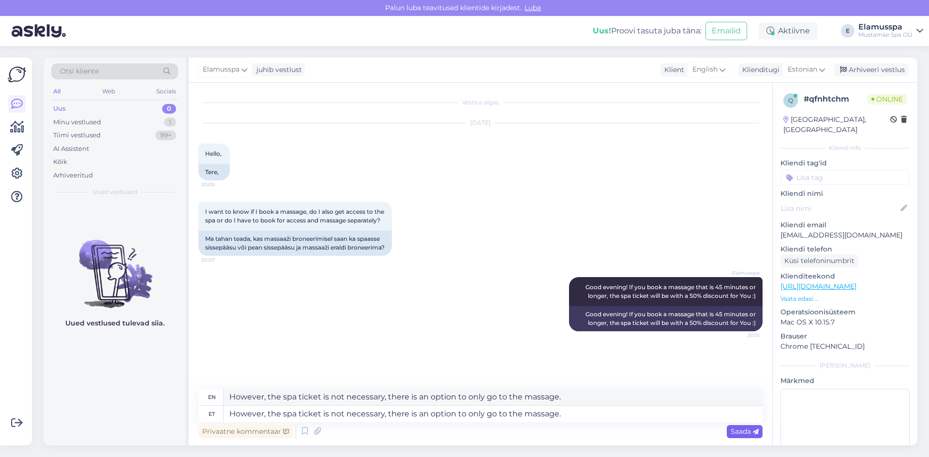
click at [742, 430] on span "Saada" at bounding box center [745, 431] width 28 height 9
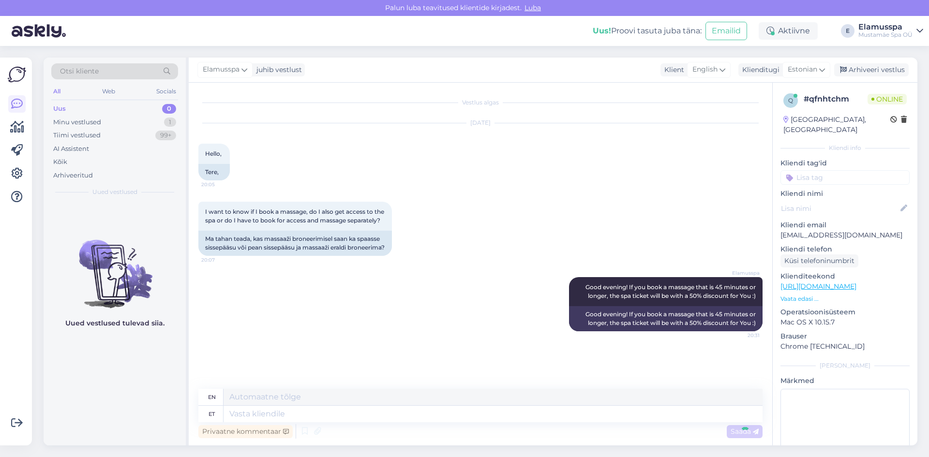
scroll to position [55, 0]
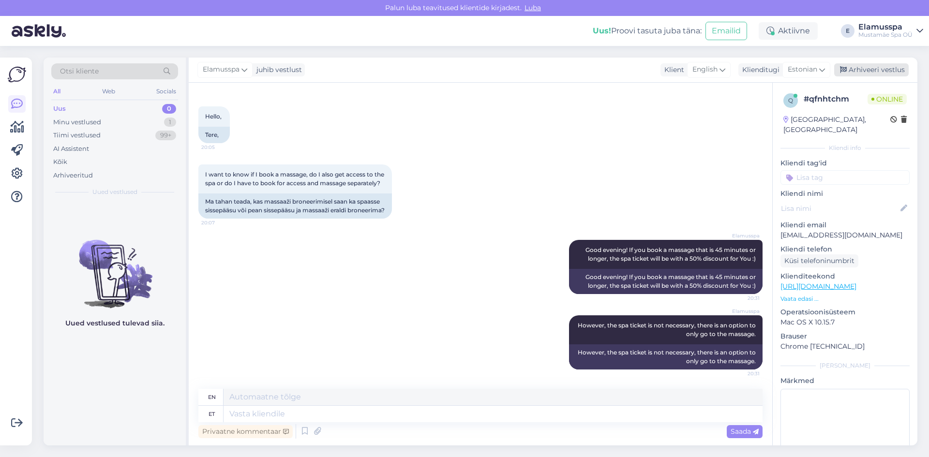
click at [865, 69] on div "Arhiveeri vestlus" at bounding box center [871, 69] width 75 height 13
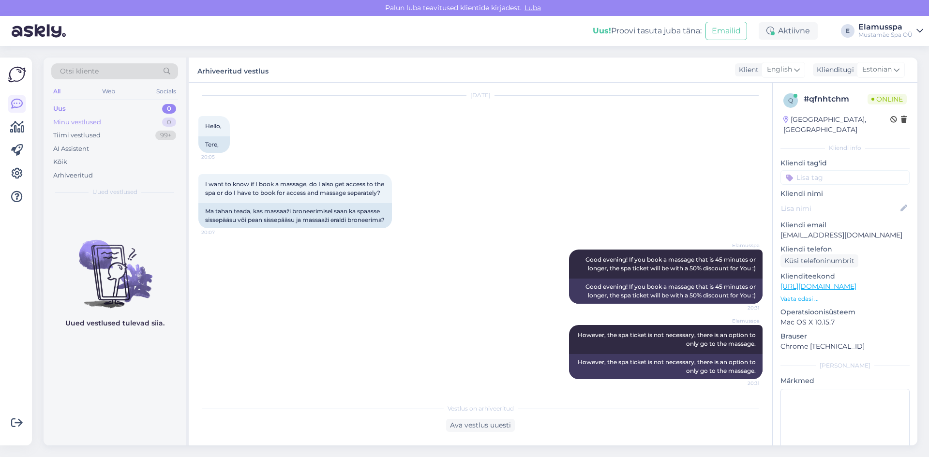
click at [106, 122] on div "Minu vestlused 0" at bounding box center [114, 123] width 127 height 14
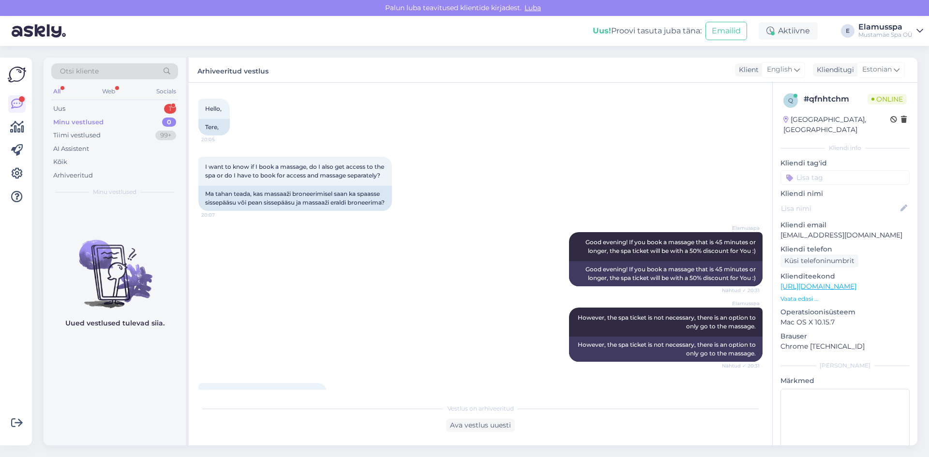
scroll to position [170, 0]
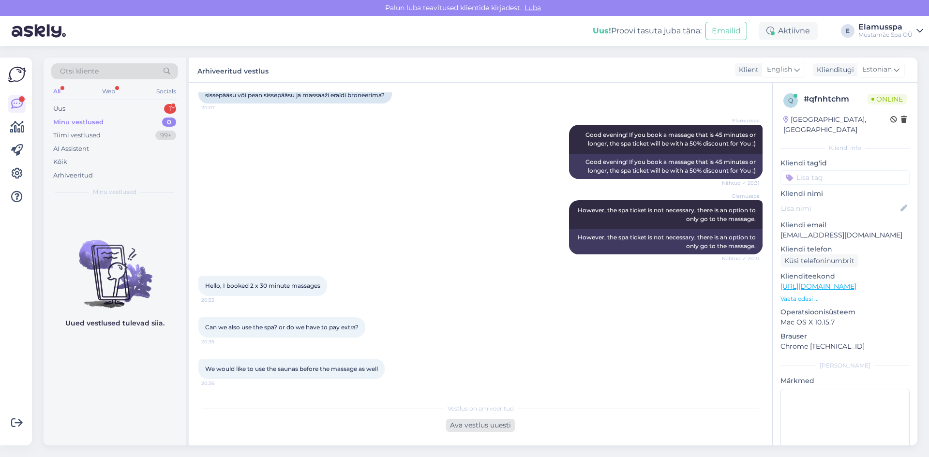
click at [455, 426] on div "Ava vestlus uuesti" at bounding box center [480, 425] width 69 height 13
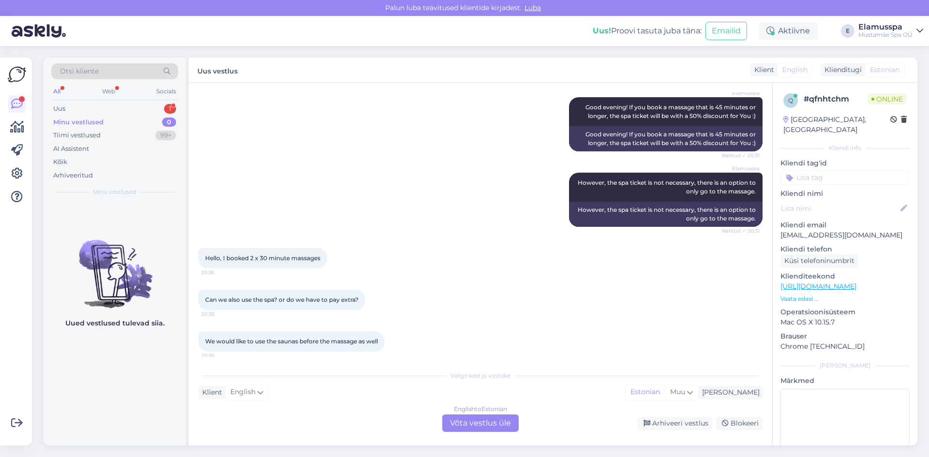
scroll to position [203, 0]
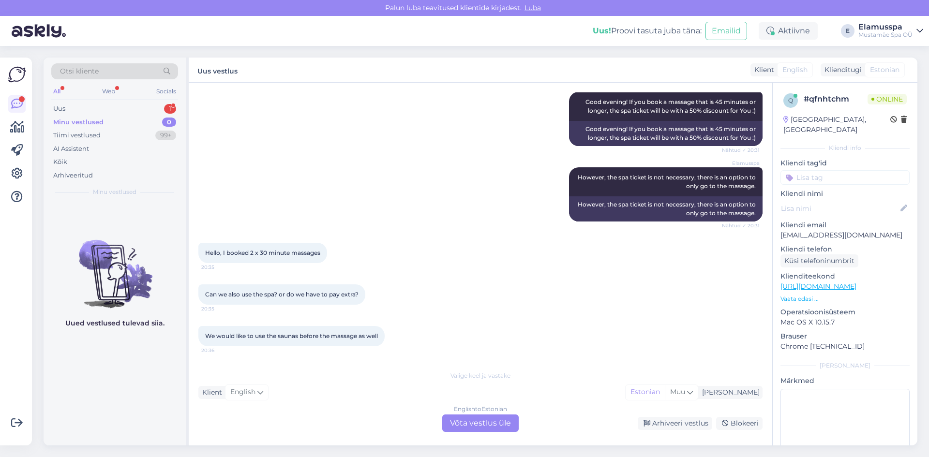
click at [478, 418] on div "English to Estonian Võta vestlus üle" at bounding box center [480, 423] width 76 height 17
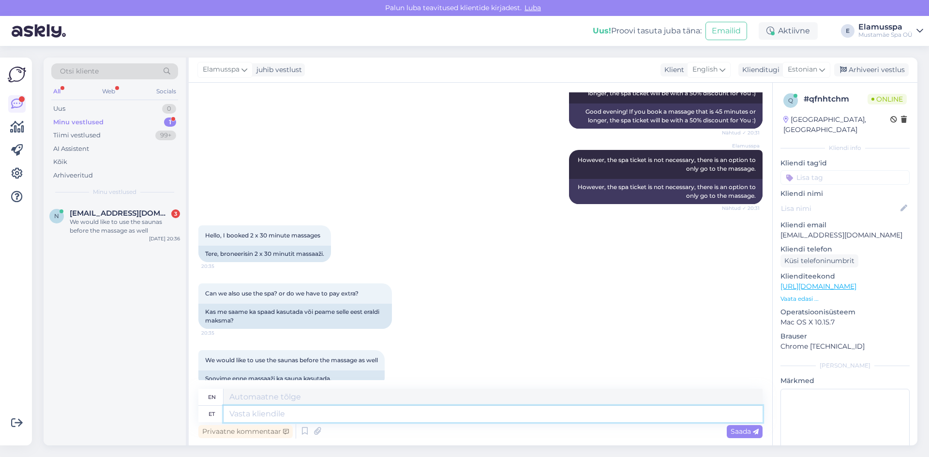
click at [282, 413] on textarea at bounding box center [493, 414] width 539 height 16
